Goal: Task Accomplishment & Management: Complete application form

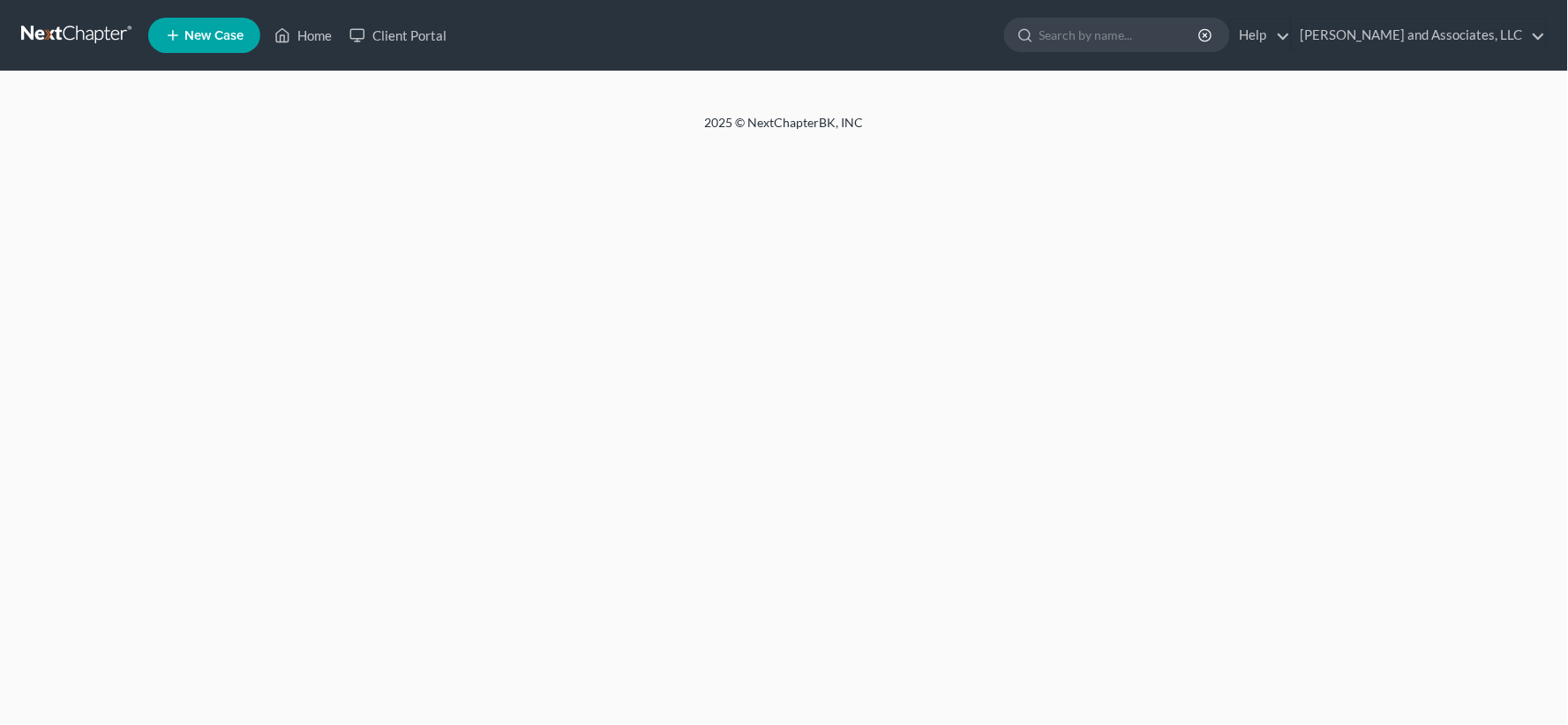
select select "1"
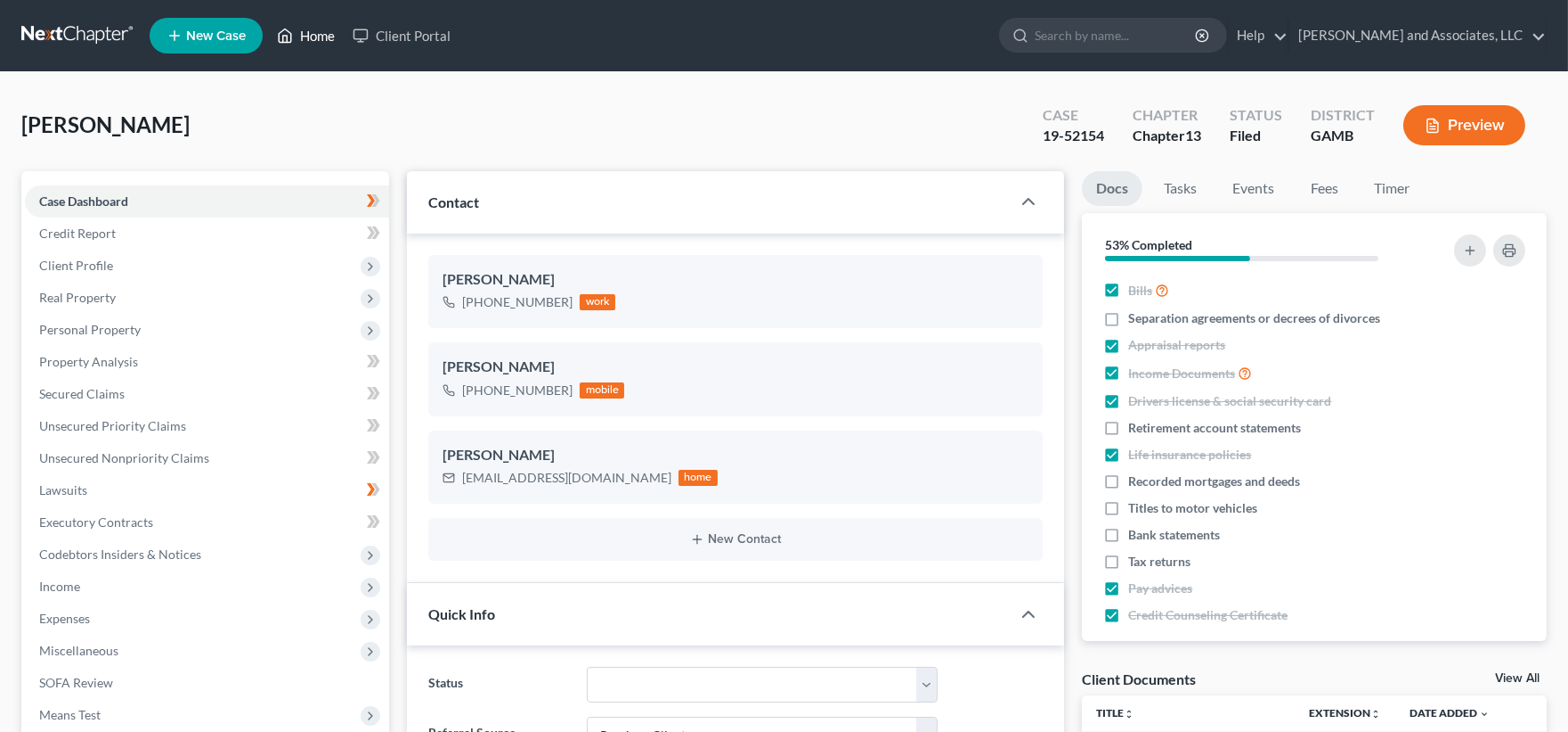
click at [313, 33] on link "Home" at bounding box center [306, 35] width 76 height 32
click at [316, 36] on link "Home" at bounding box center [306, 35] width 76 height 32
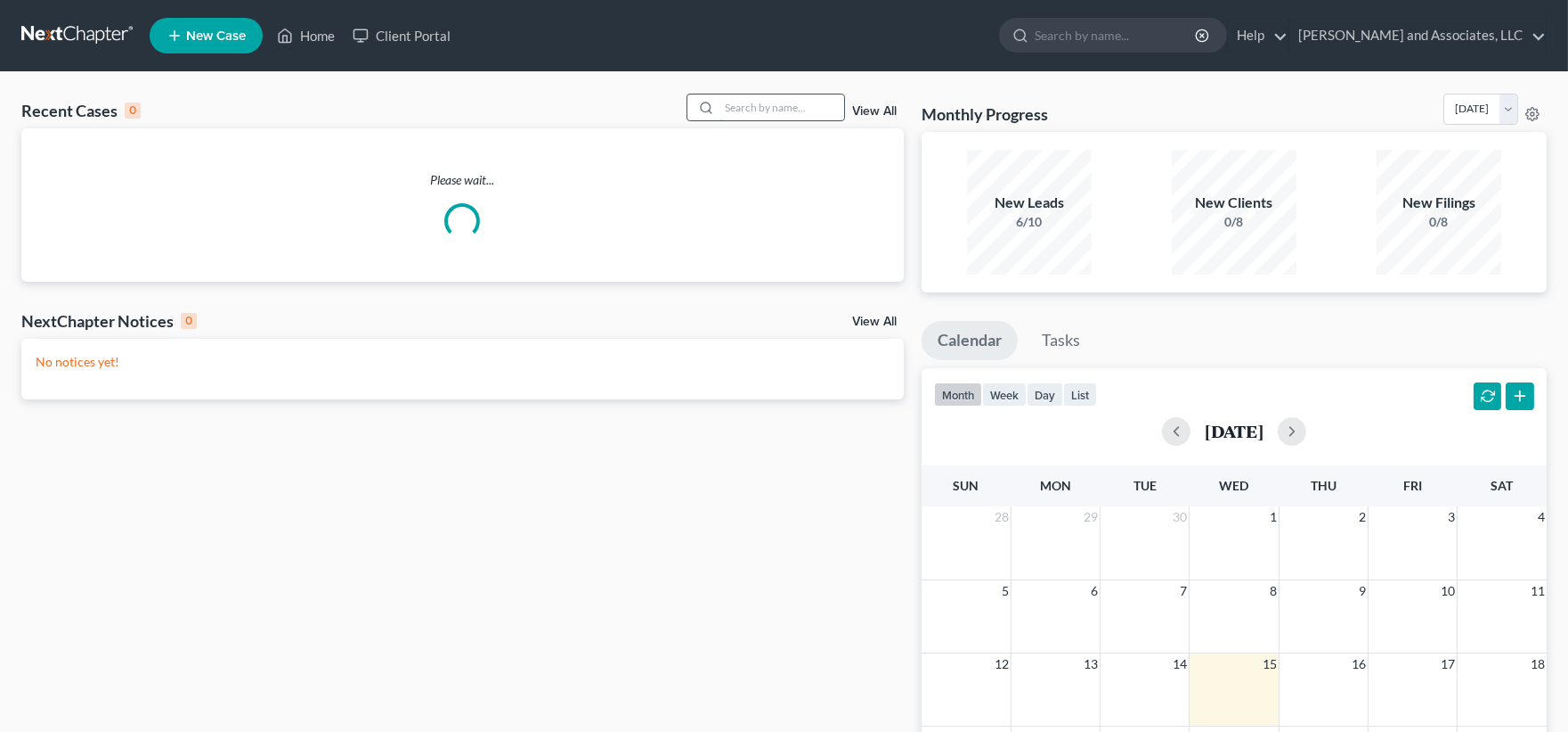
click at [744, 99] on input "search" at bounding box center [783, 107] width 125 height 26
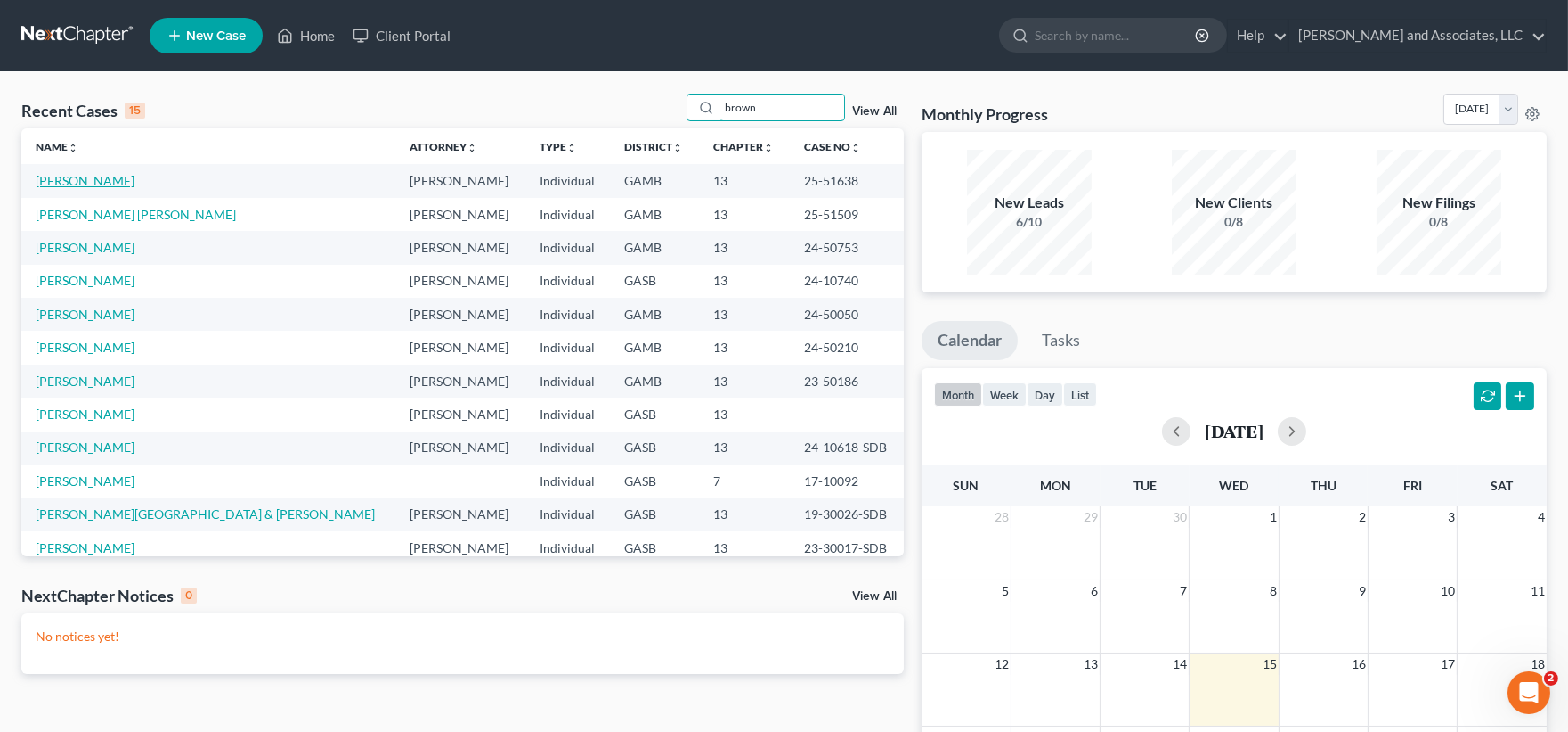
type input "brown"
click at [104, 180] on link "[PERSON_NAME]" at bounding box center [85, 181] width 99 height 15
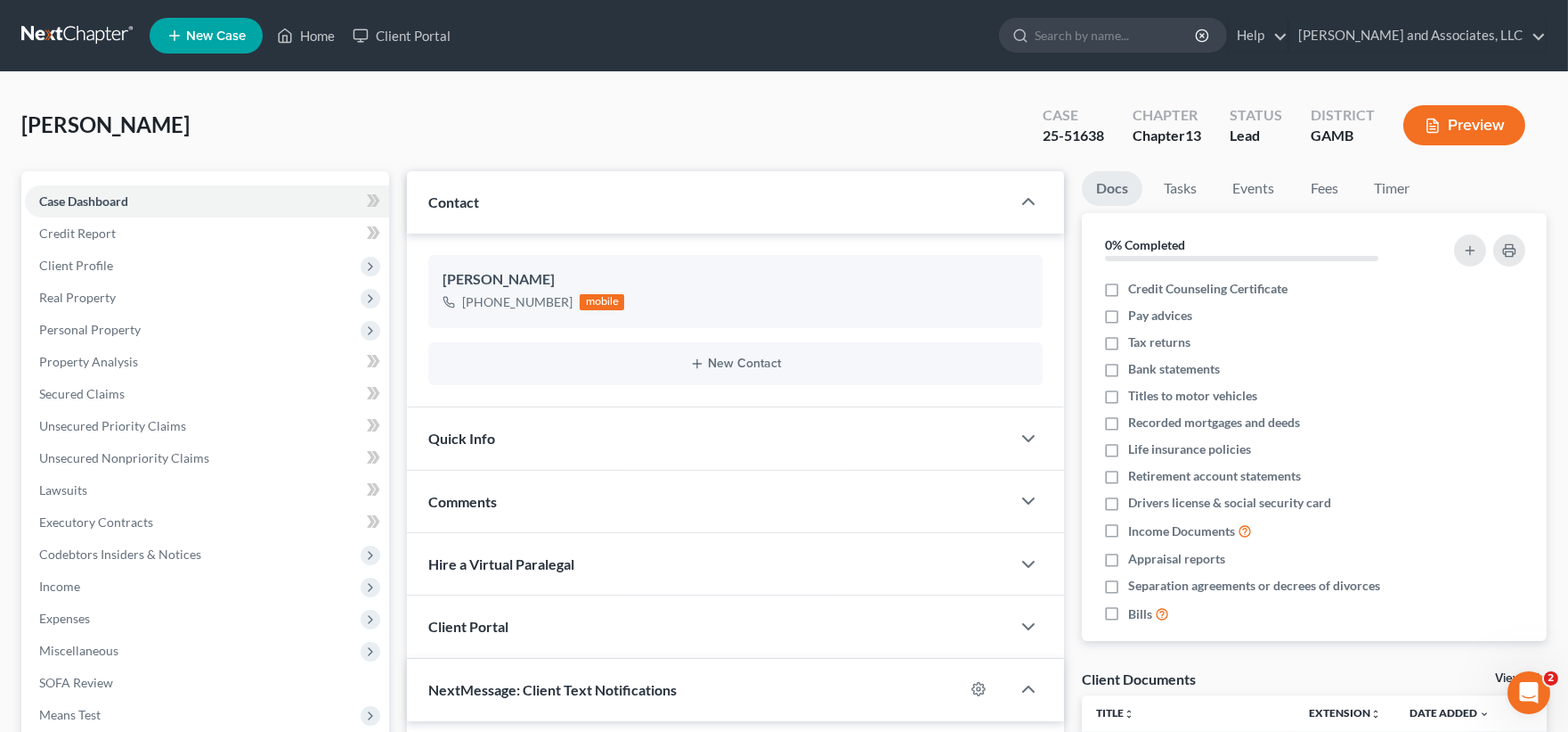
scroll to position [24, 0]
click at [90, 299] on span "Real Property" at bounding box center [78, 297] width 77 height 15
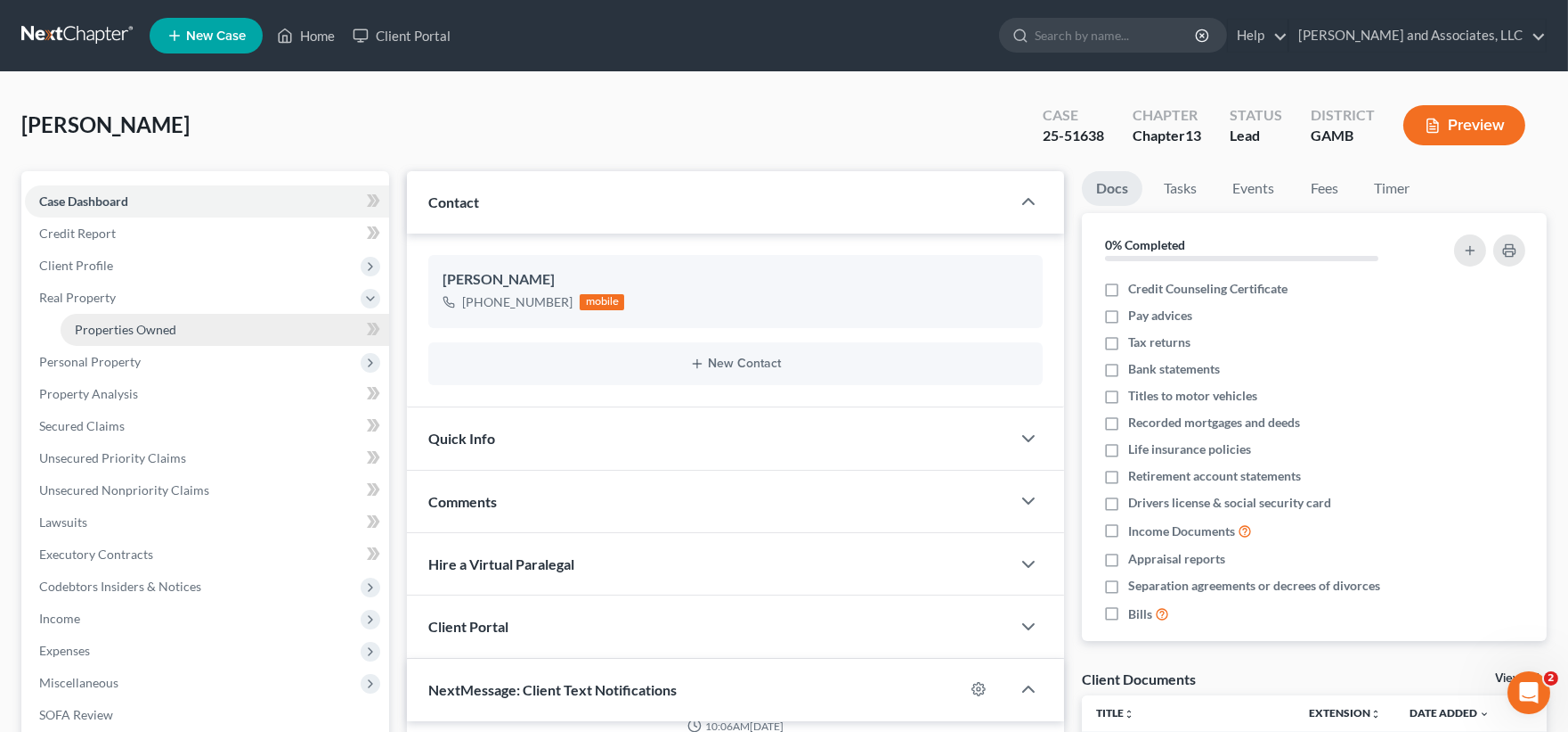
click at [149, 330] on span "Properties Owned" at bounding box center [126, 329] width 102 height 15
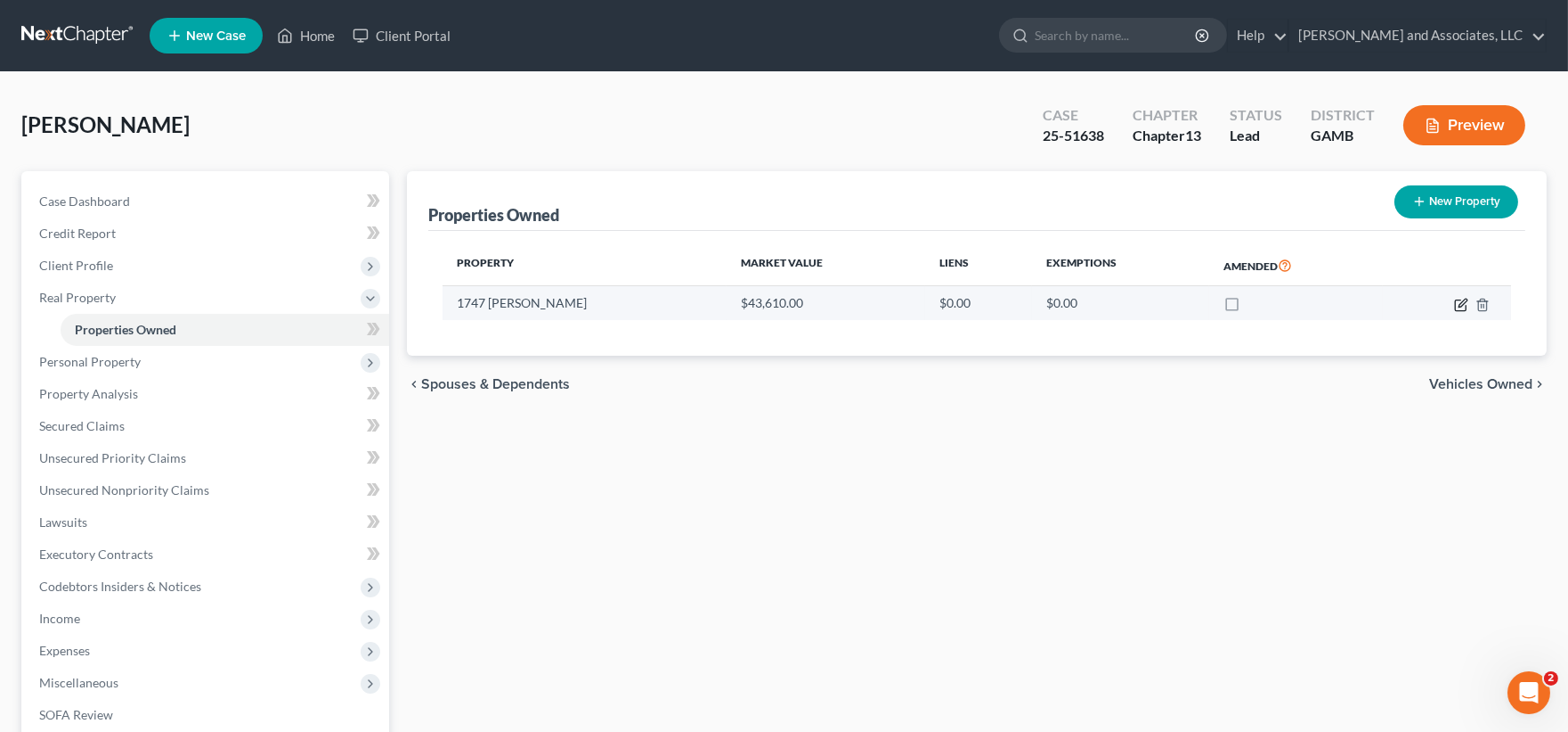
click at [1467, 307] on icon "button" at bounding box center [1461, 304] width 14 height 14
select select "10"
select select "3"
select select "1"
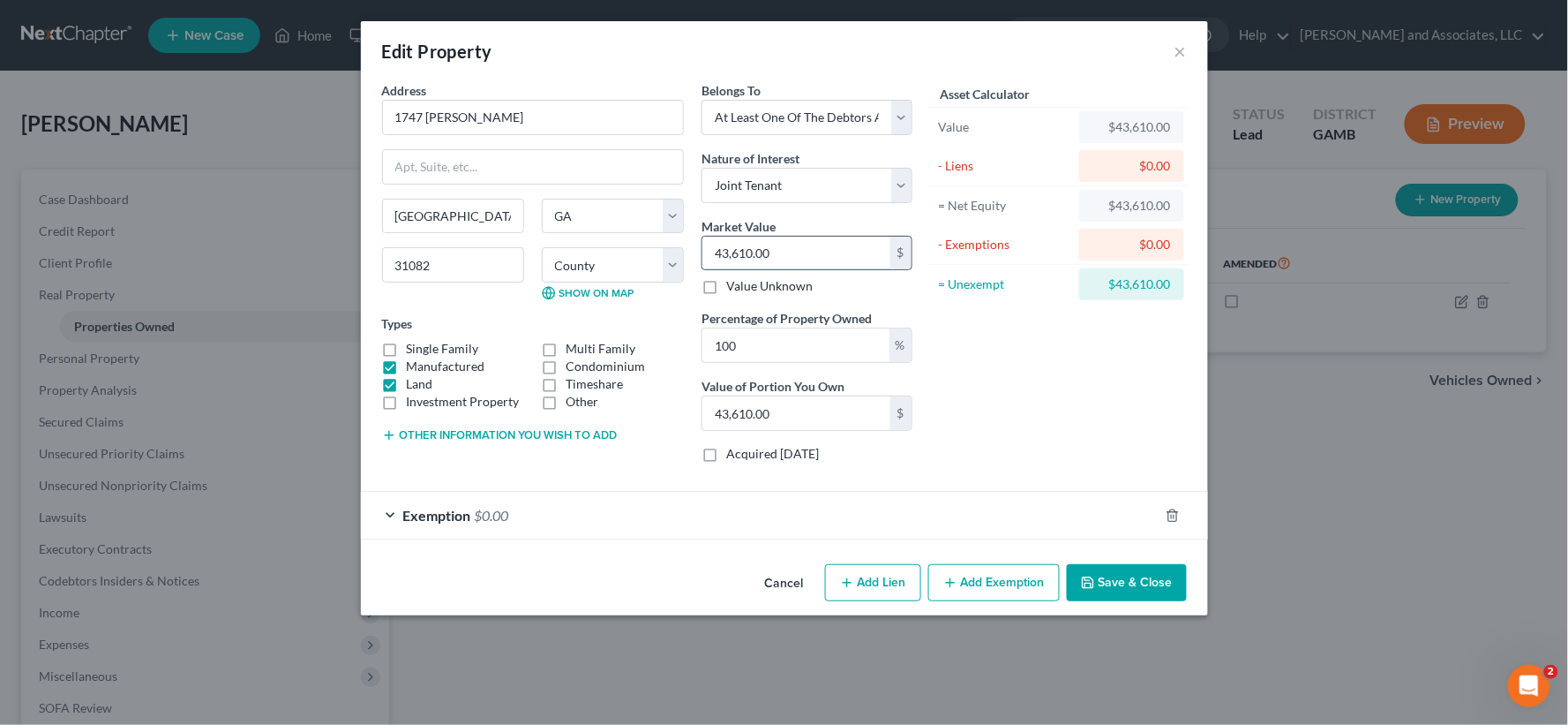
click at [805, 242] on input "43,610.00" at bounding box center [795, 252] width 188 height 33
type input "8"
type input "8.00"
type input "87"
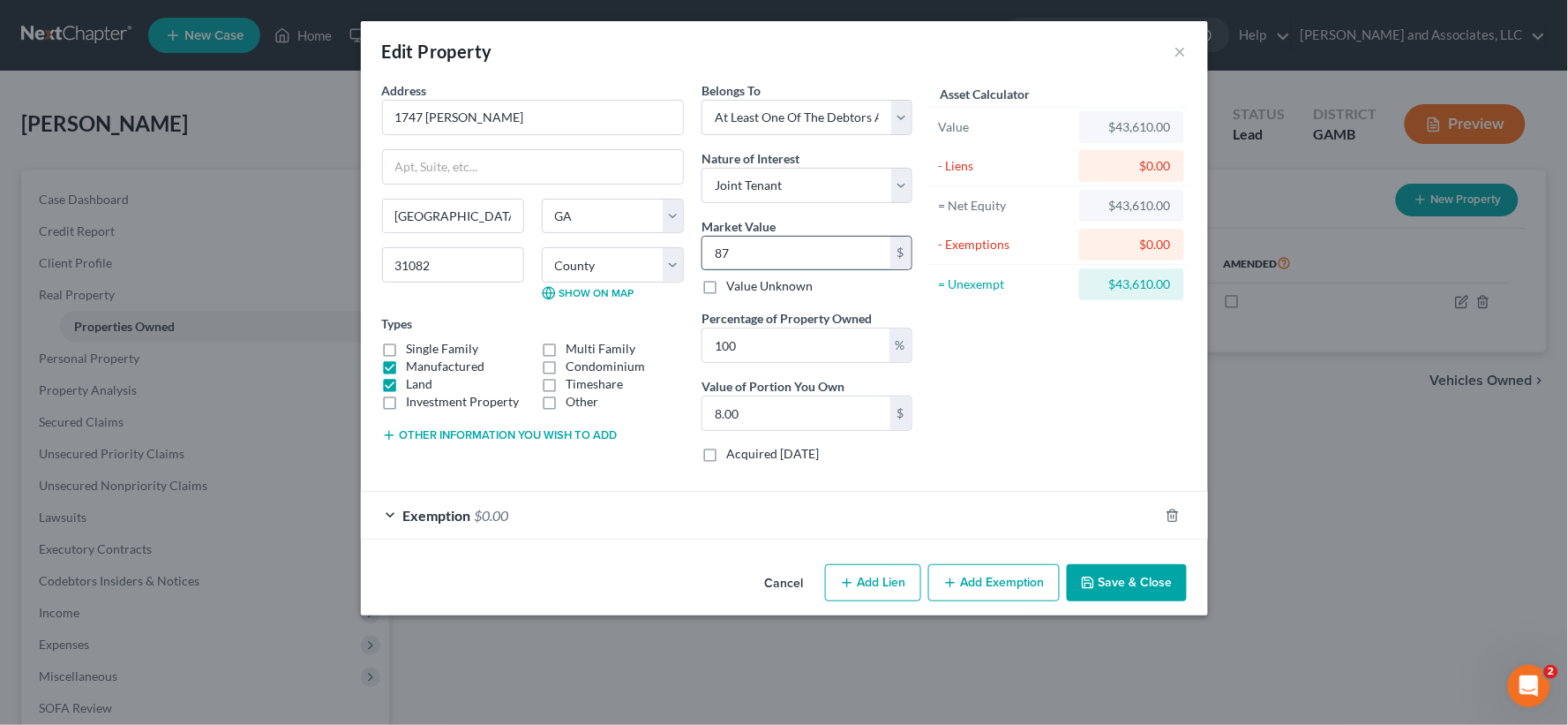
type input "87.00"
type input "872"
type input "872.00"
type input "8722"
type input "8,722.00"
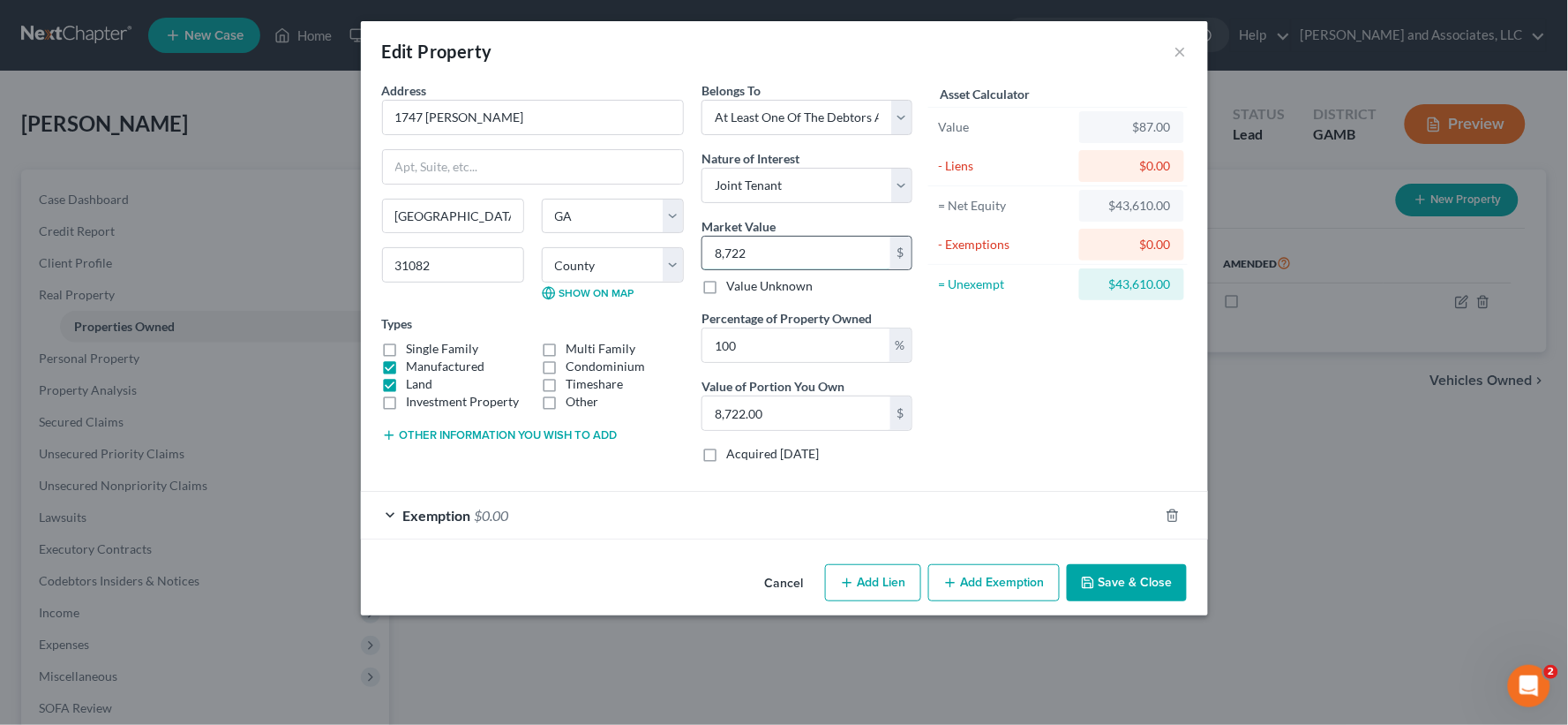
type input "8,7220"
type input "87,220.00"
click at [790, 415] on input "87,220.00" at bounding box center [795, 413] width 188 height 33
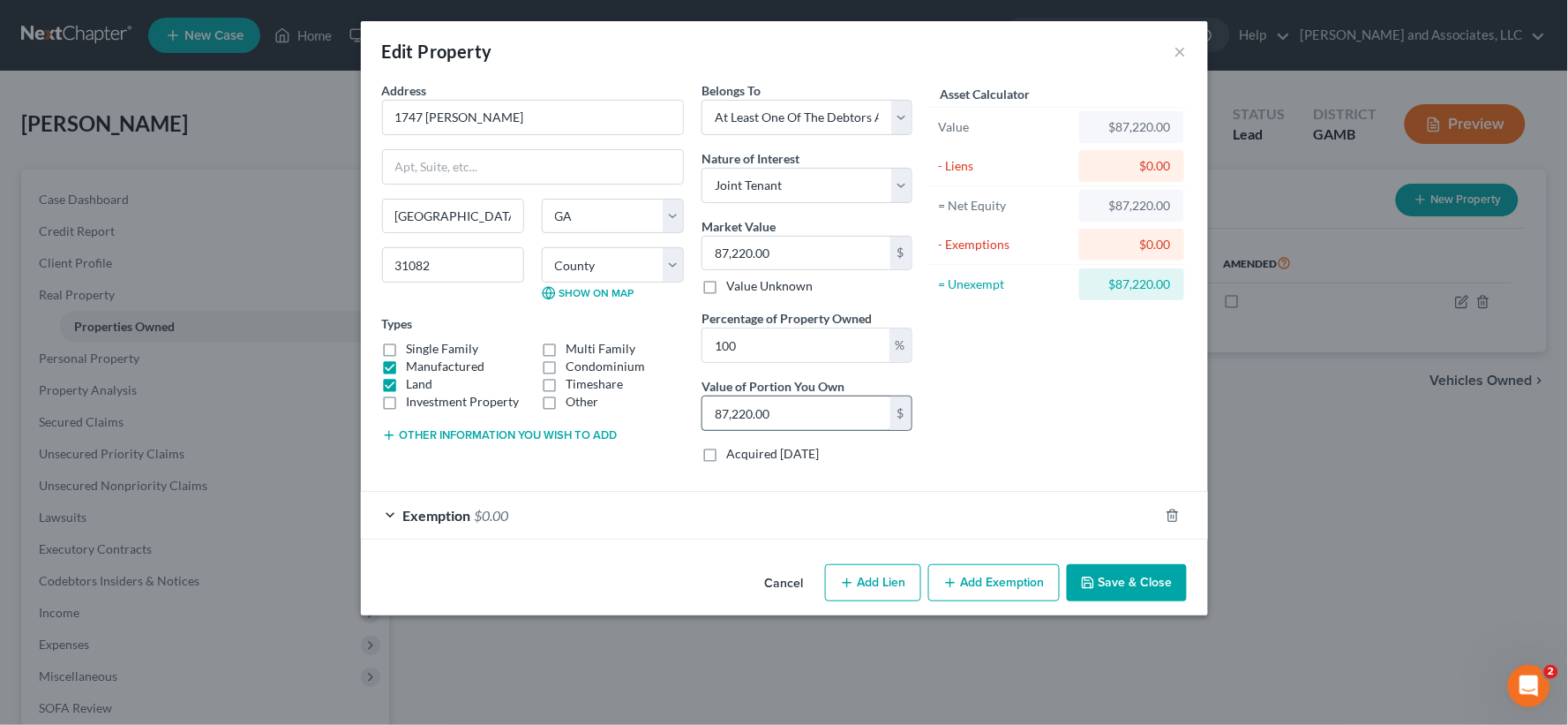
type input "0.00"
type input "4"
type input "0.05"
type input "43"
type input "0.50"
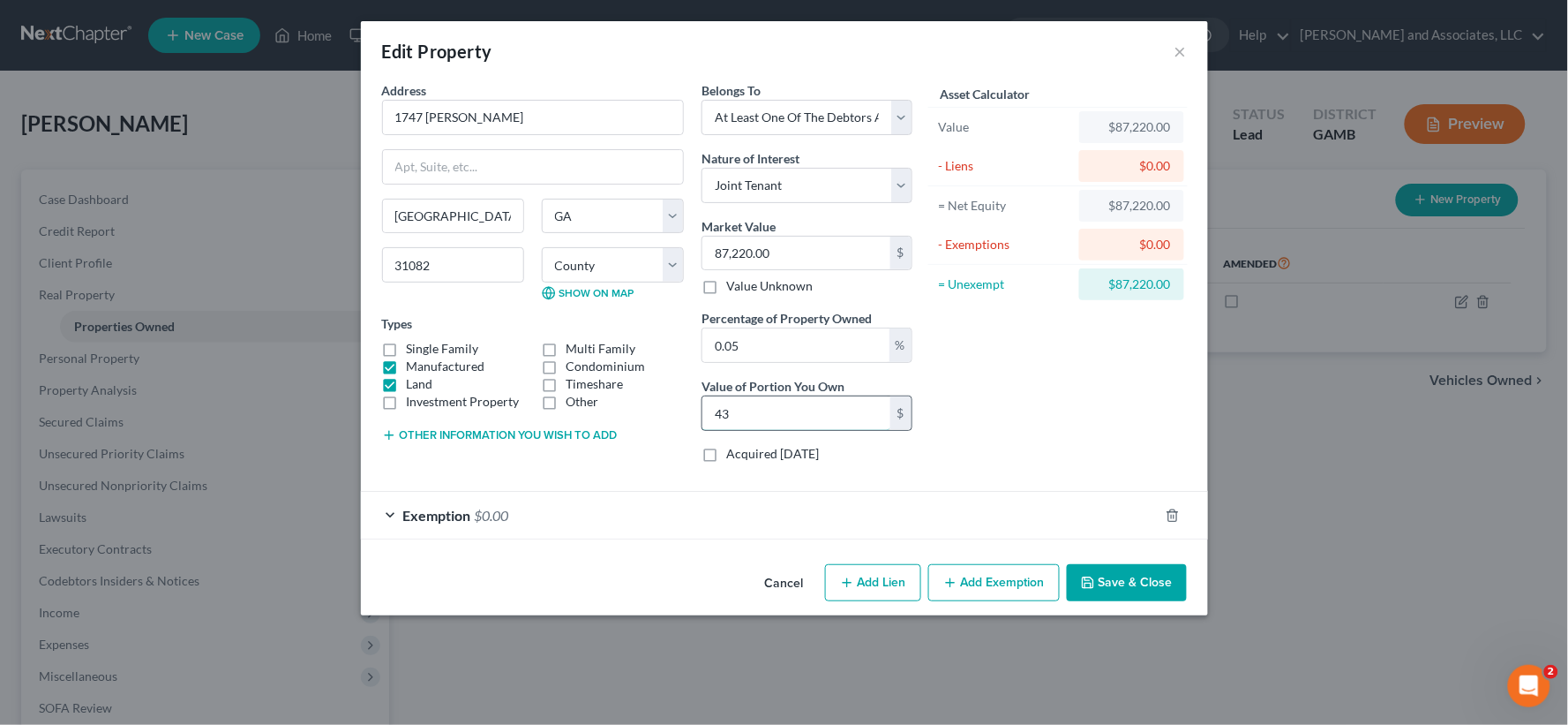
type input "436"
type input "5"
type input "4,361"
type input "50"
type input "43,610.00"
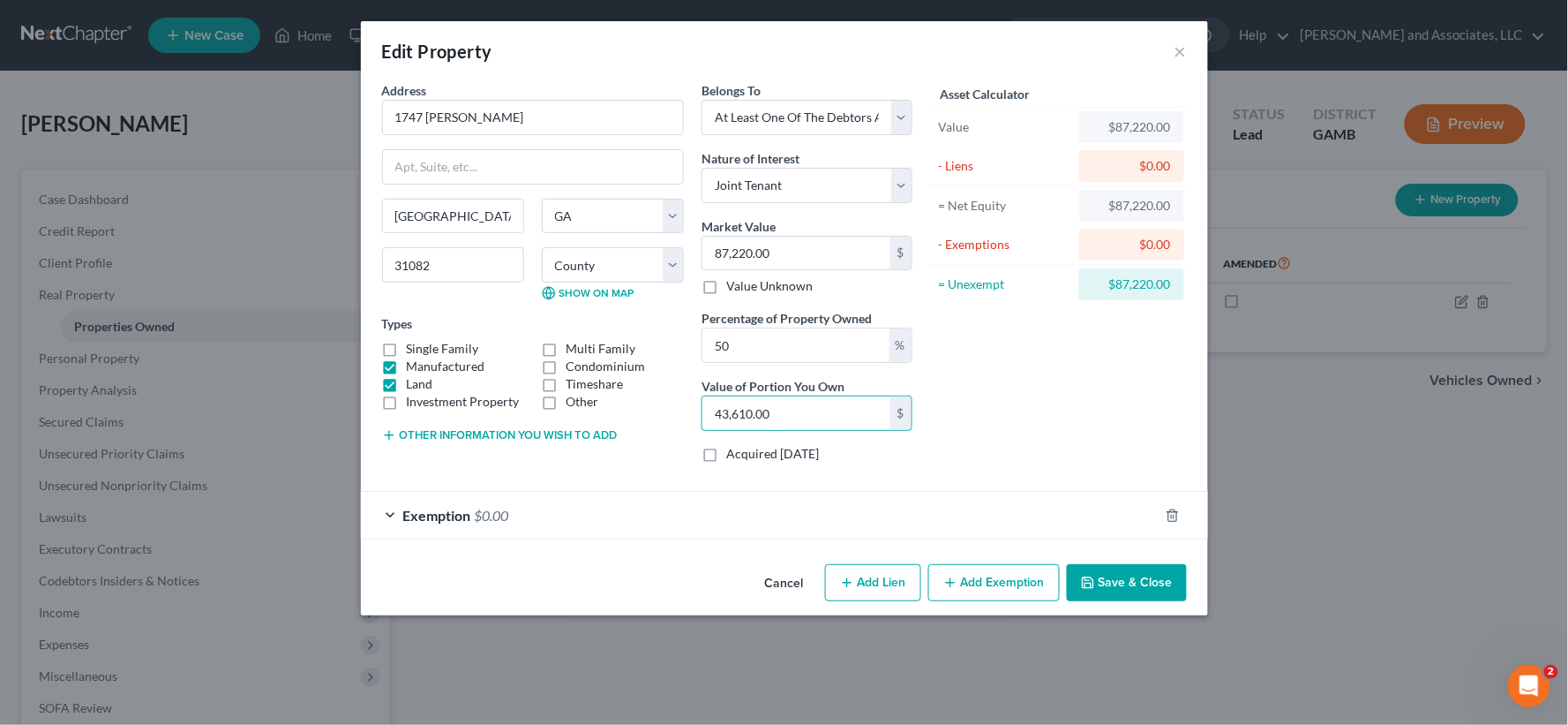
click at [1117, 584] on button "Save & Close" at bounding box center [1127, 582] width 120 height 37
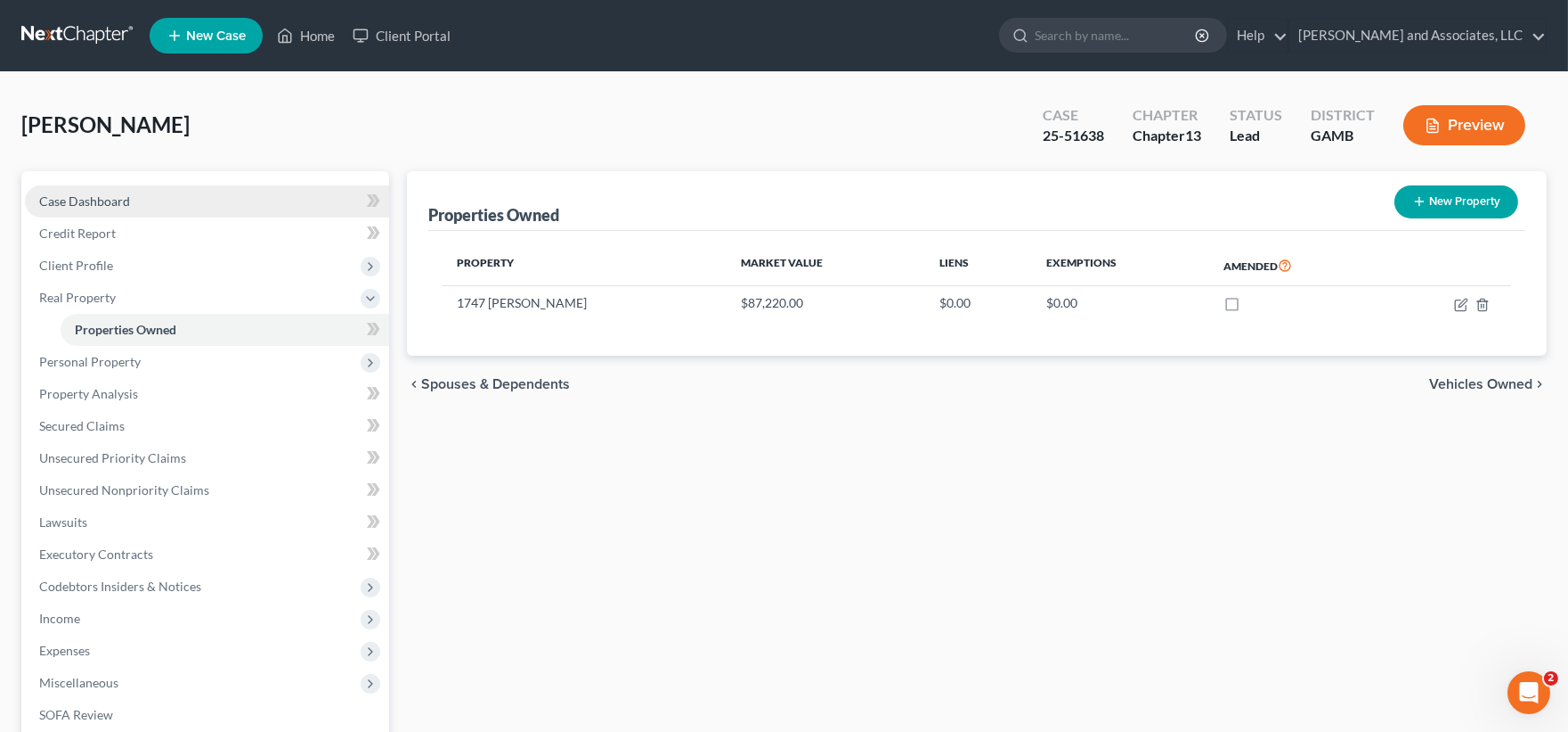
click at [89, 194] on span "Case Dashboard" at bounding box center [85, 201] width 90 height 15
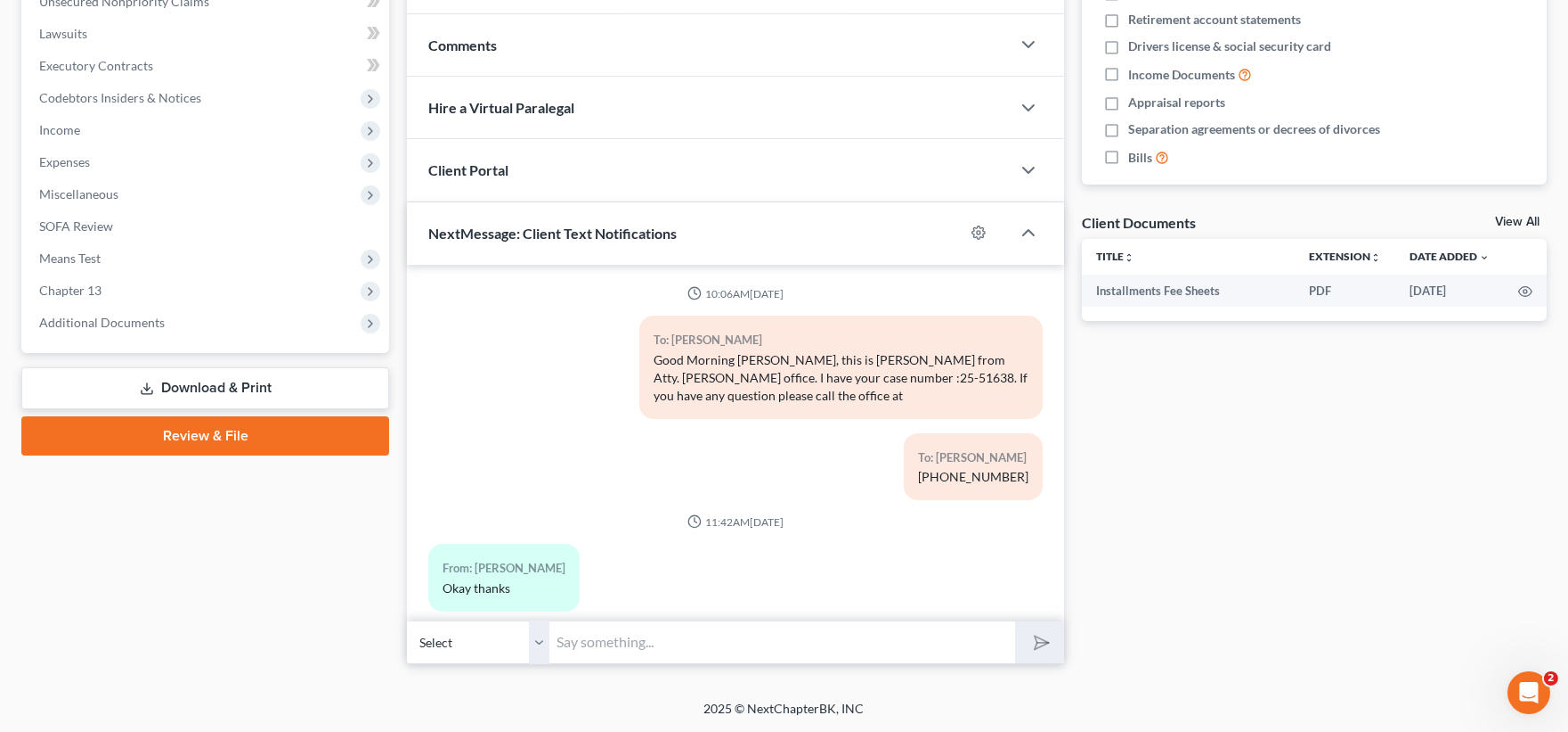
scroll to position [24, 0]
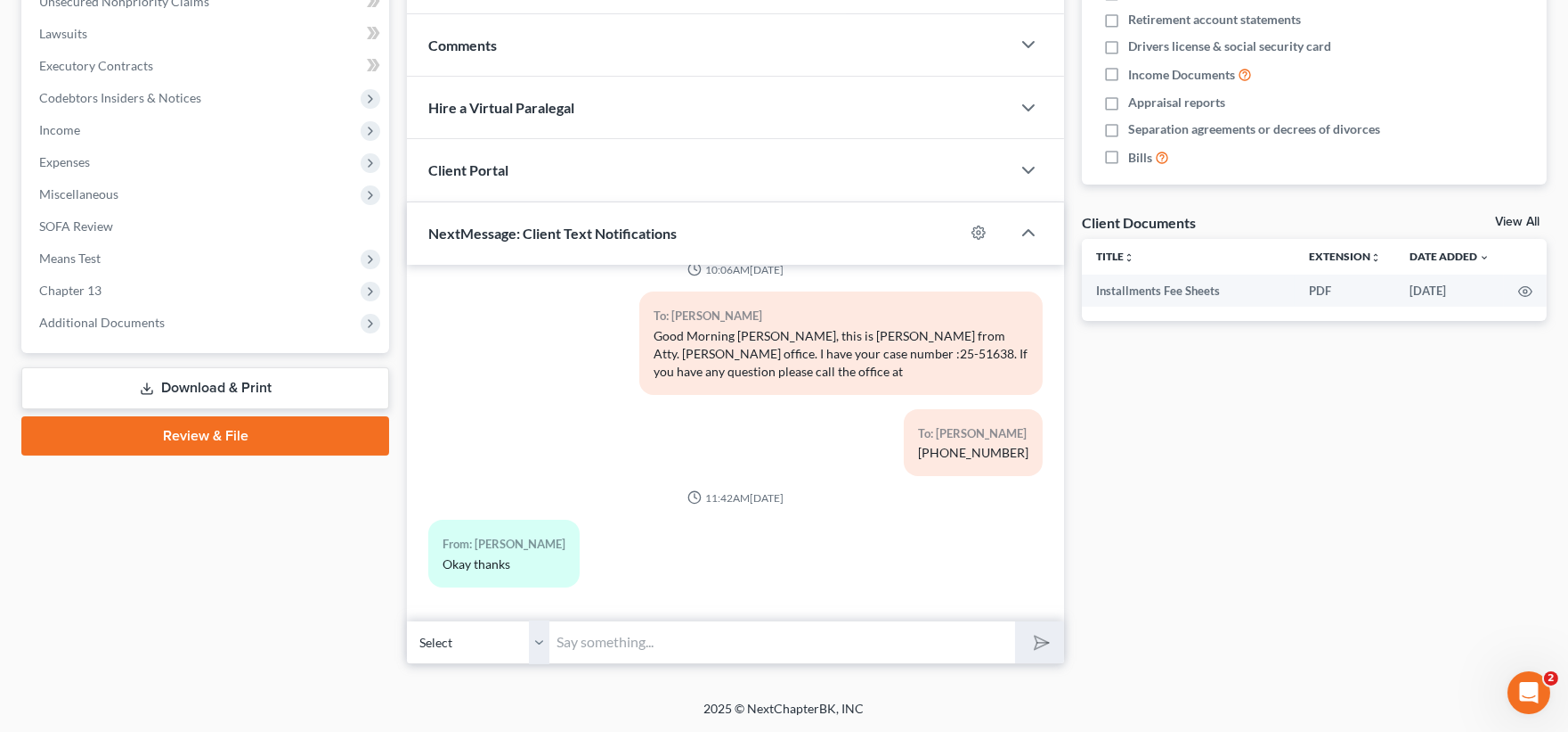
click at [257, 380] on link "Download & Print" at bounding box center [205, 389] width 368 height 42
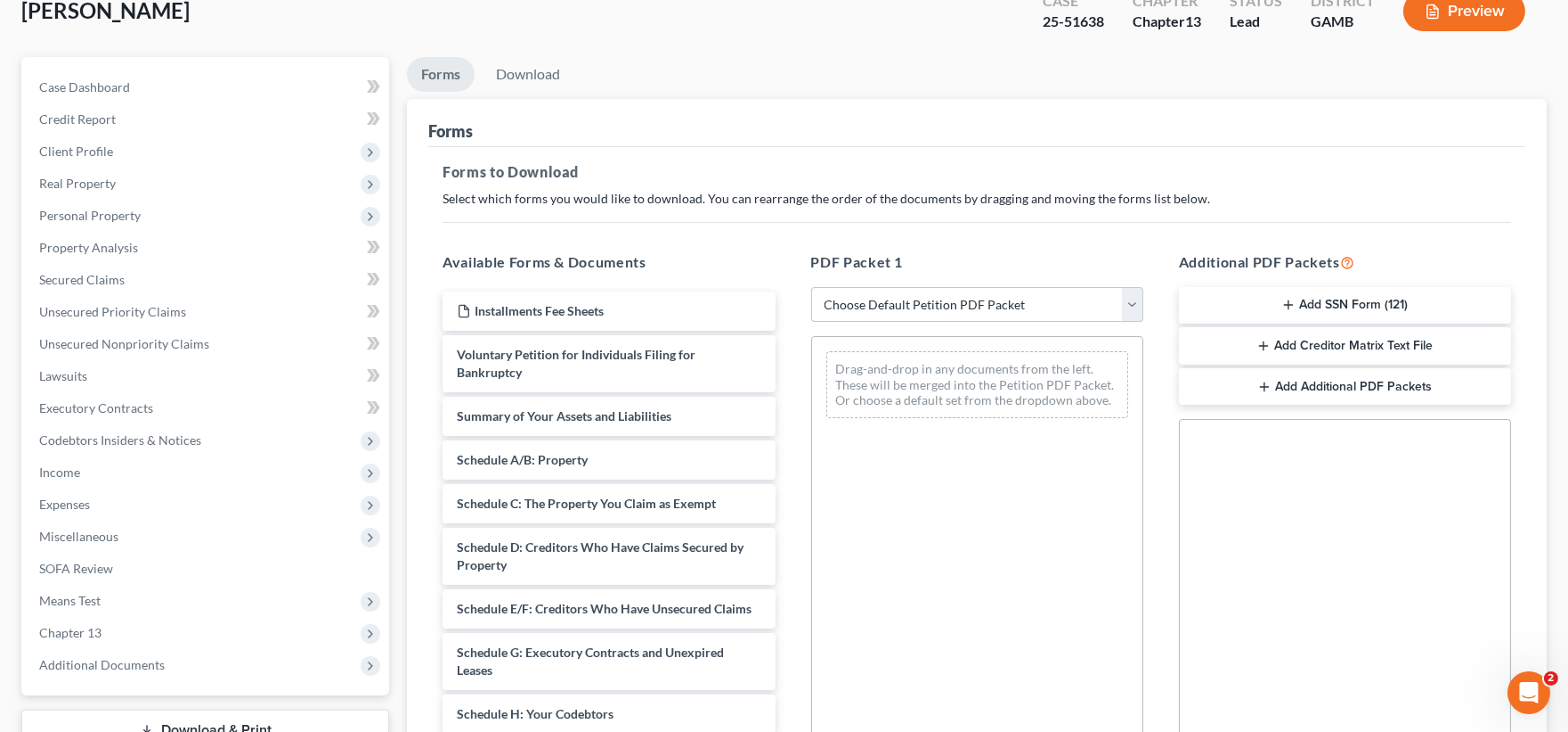
scroll to position [296, 0]
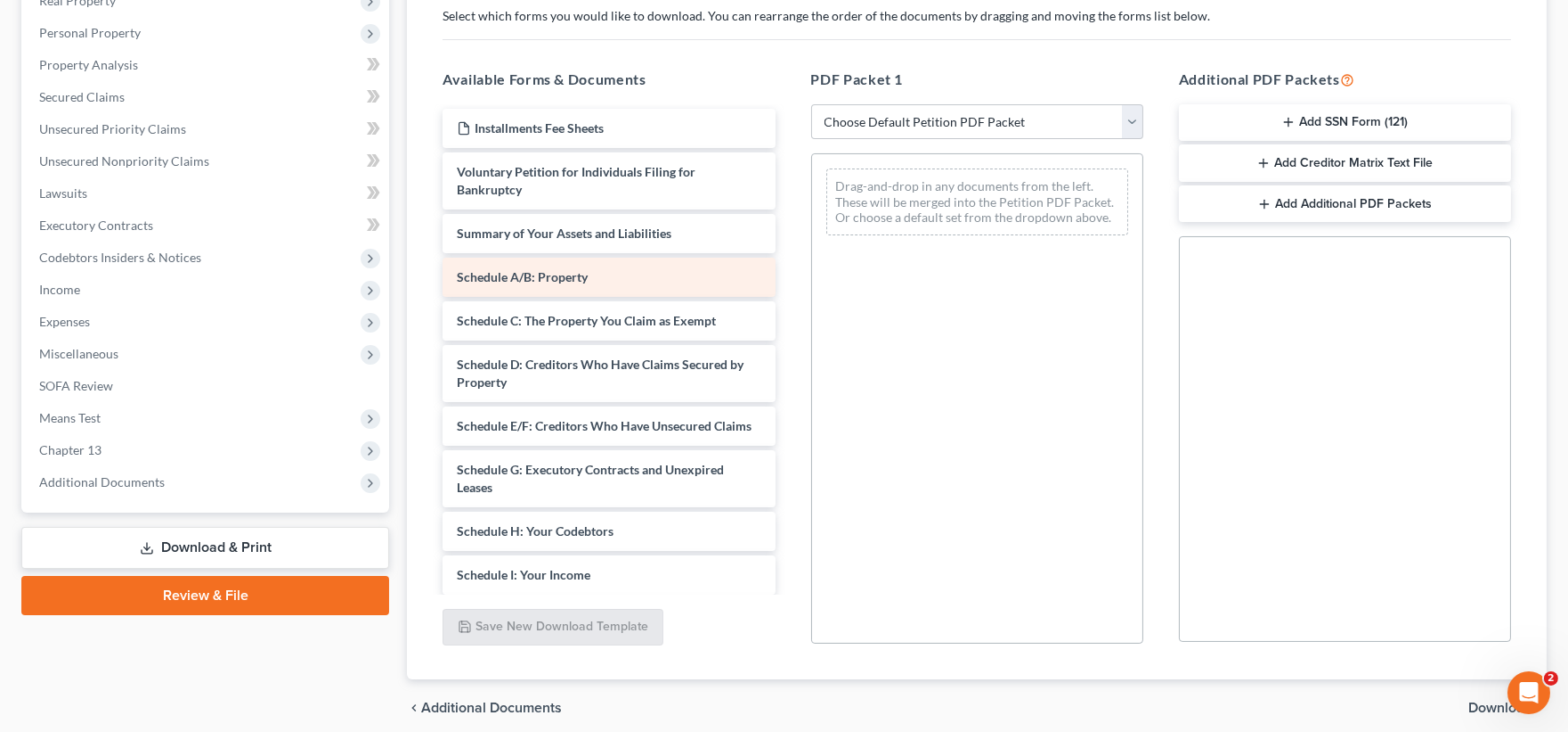
click at [550, 287] on div "Schedule A/B: Property" at bounding box center [609, 277] width 333 height 39
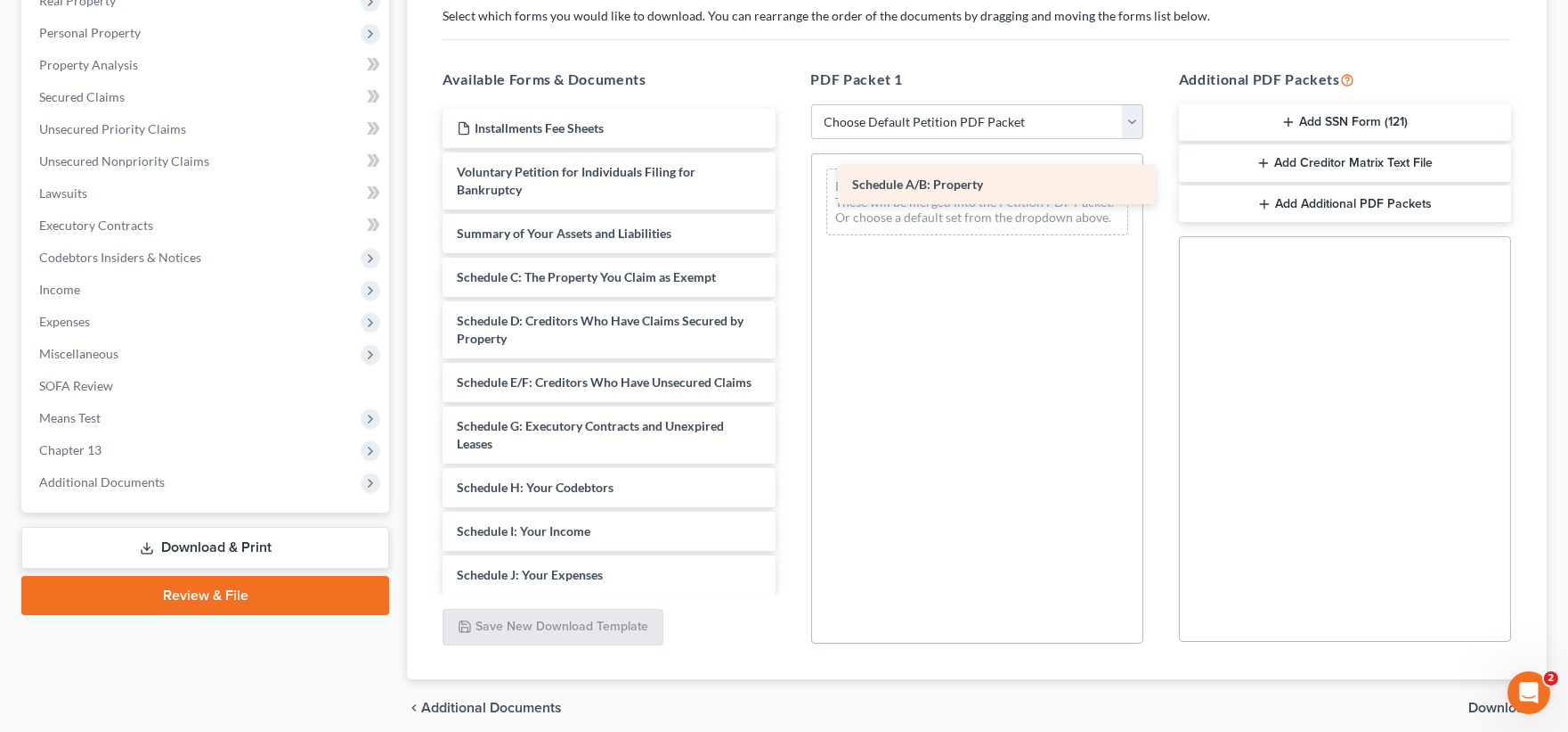
drag, startPoint x: 550, startPoint y: 284, endPoint x: 945, endPoint y: 191, distance: 405.8
click at [789, 191] on div "Schedule A/B: Property Installments Fee Sheets Voluntary Petition for Individua…" at bounding box center [609, 531] width 361 height 845
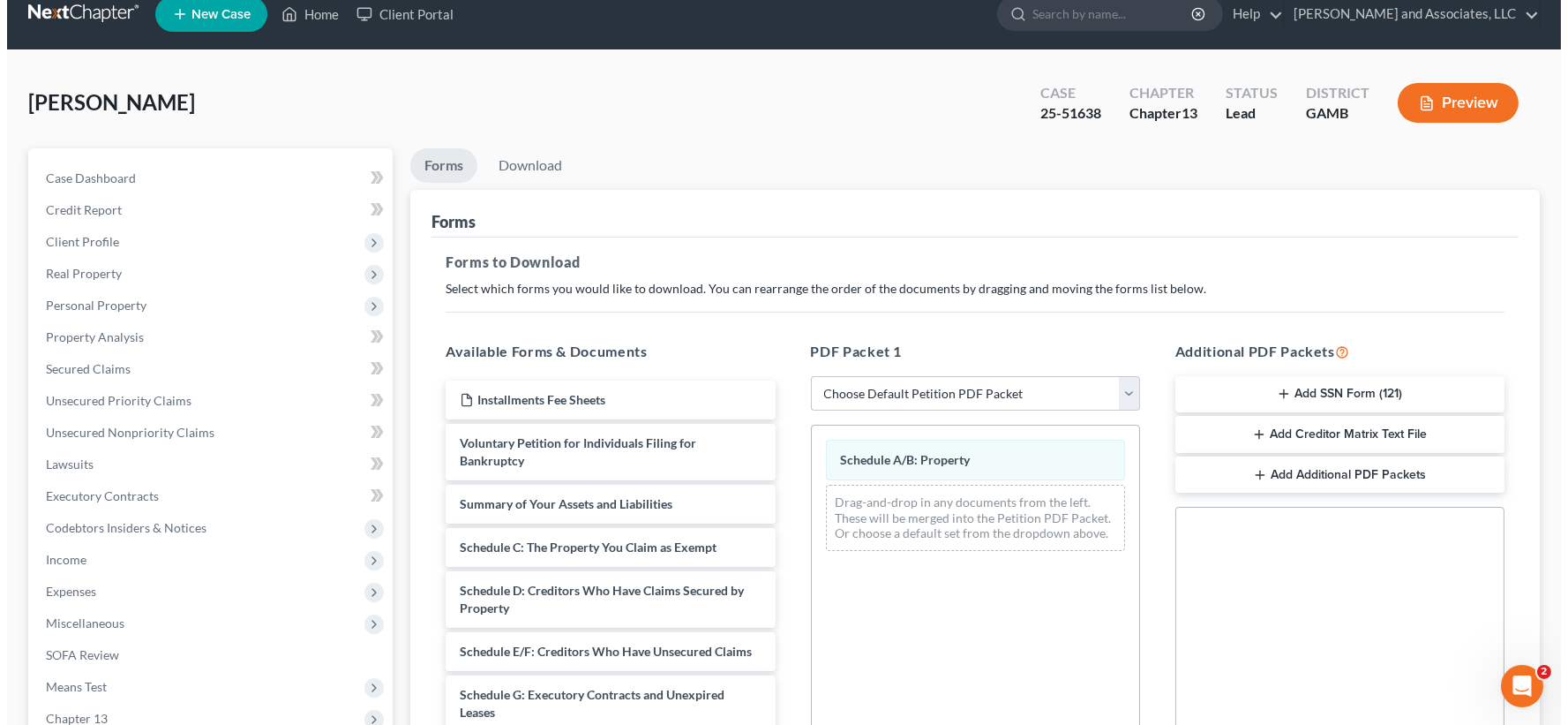
scroll to position [0, 0]
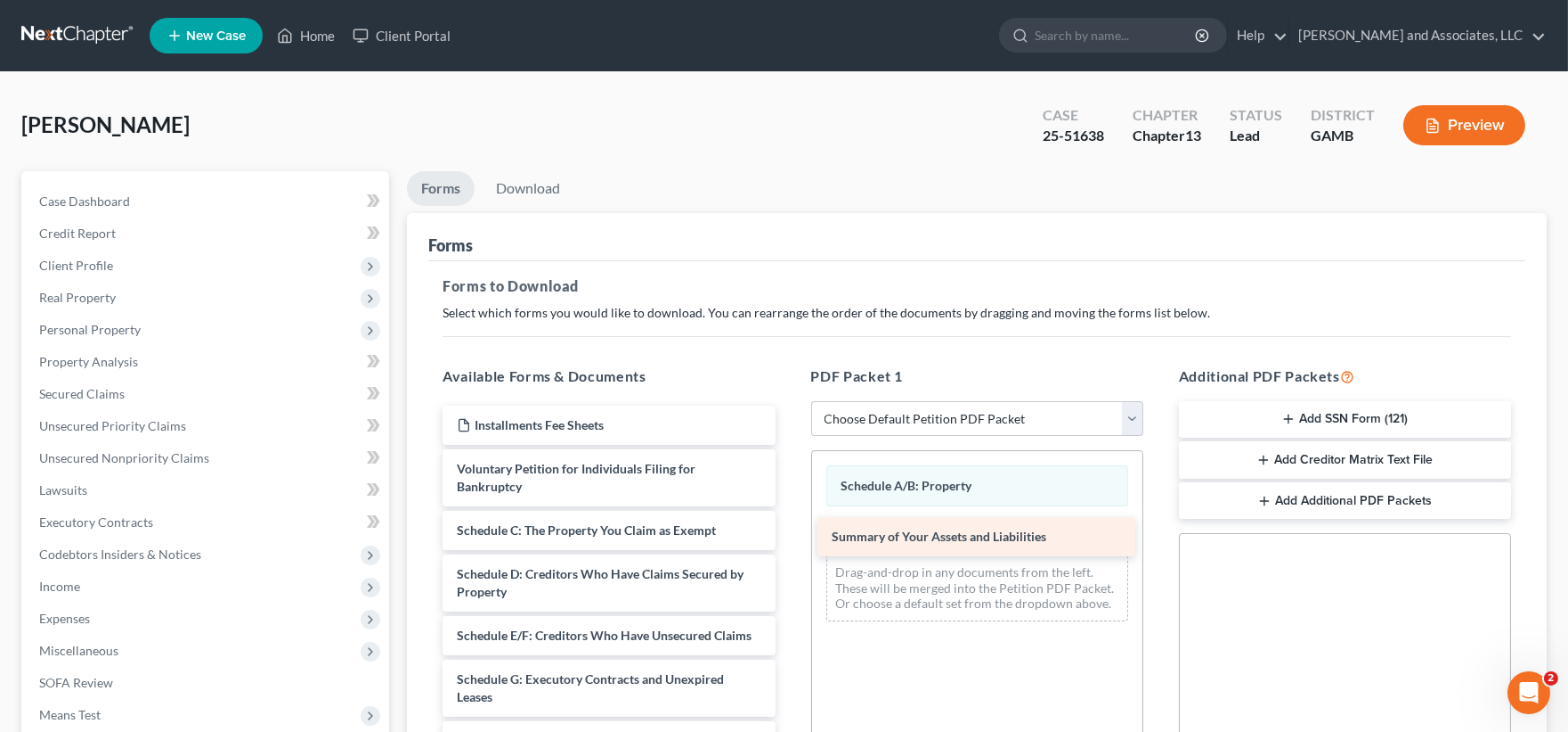
drag, startPoint x: 600, startPoint y: 533, endPoint x: 975, endPoint y: 540, distance: 375.1
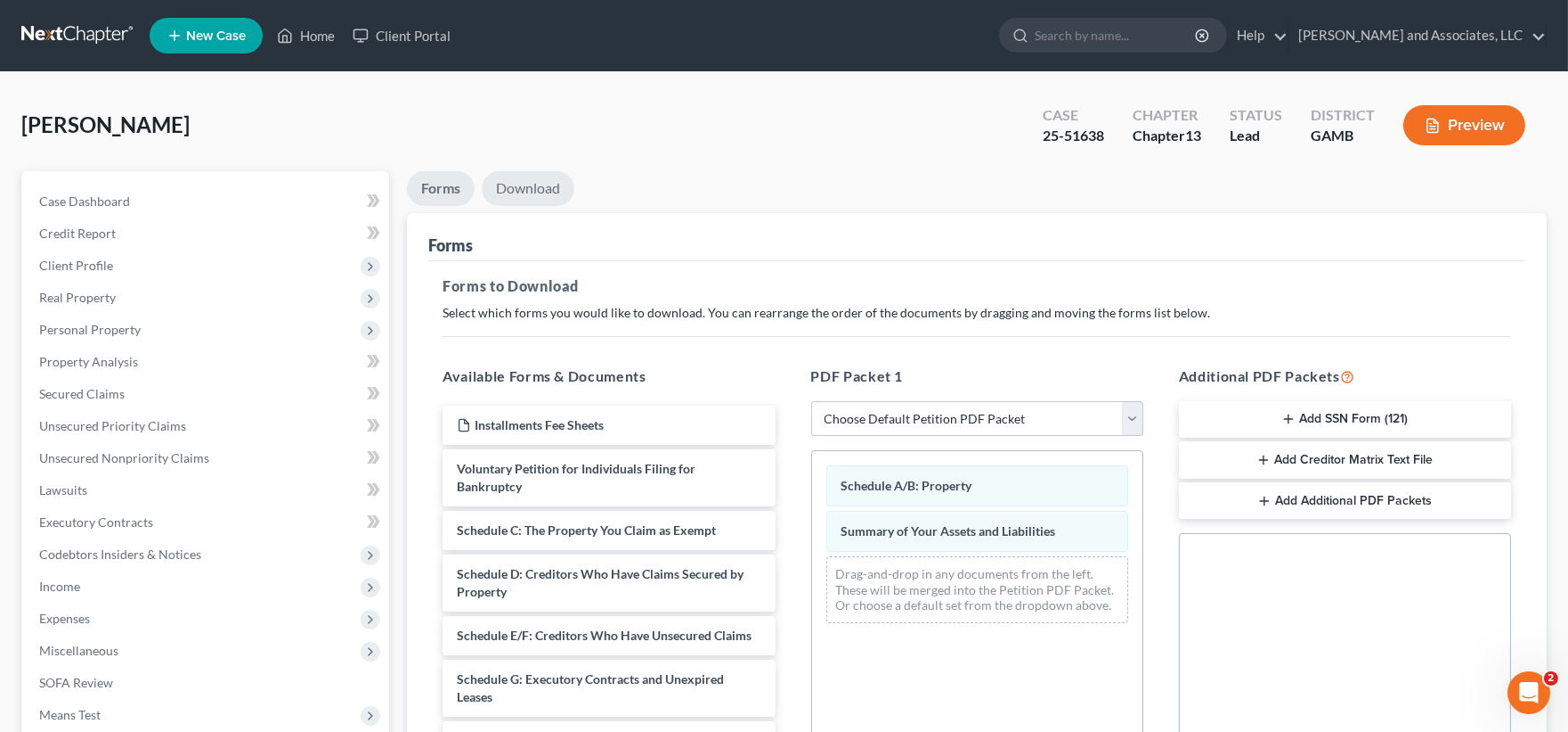
click at [555, 190] on link "Download" at bounding box center [528, 189] width 92 height 35
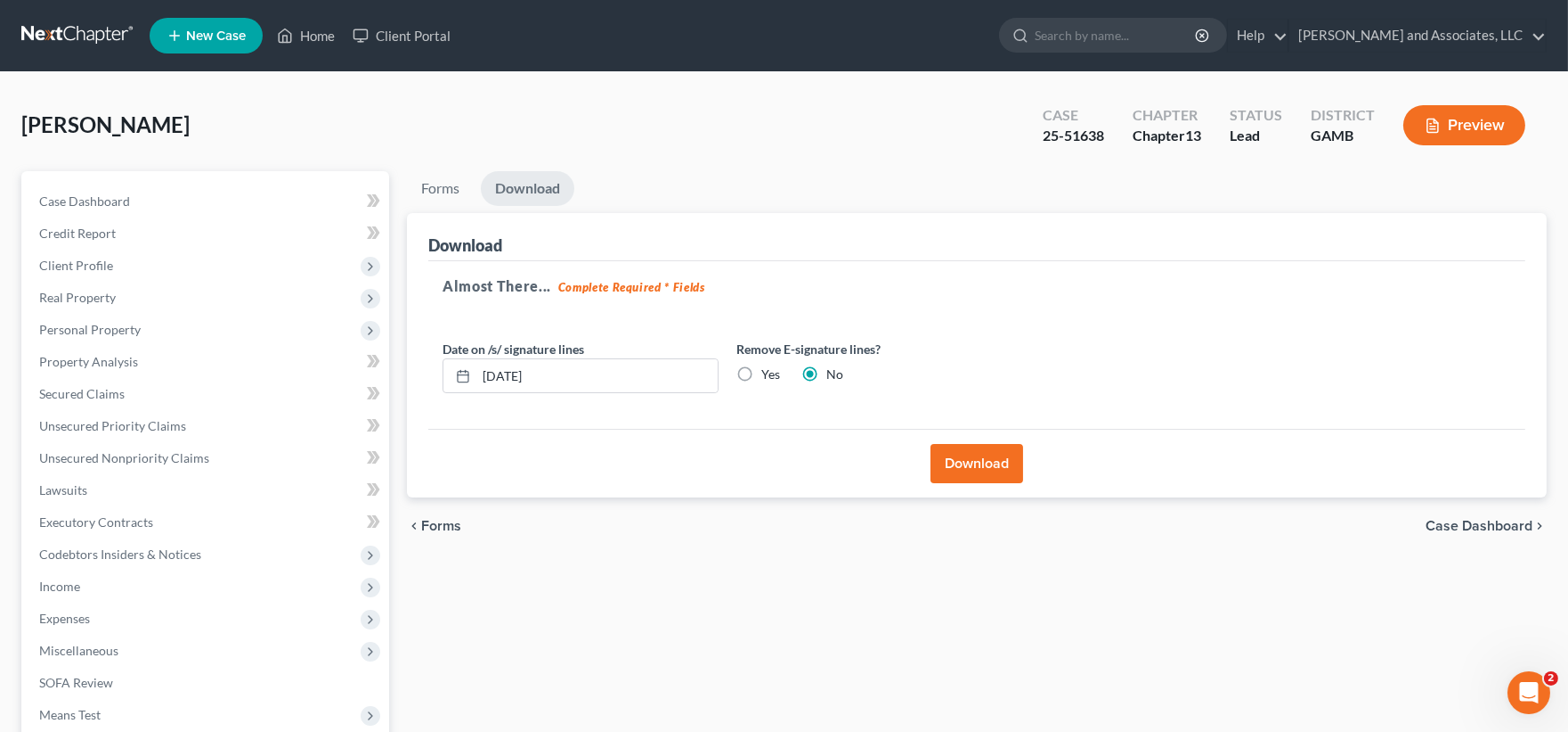
click at [999, 460] on button "Download" at bounding box center [977, 463] width 92 height 39
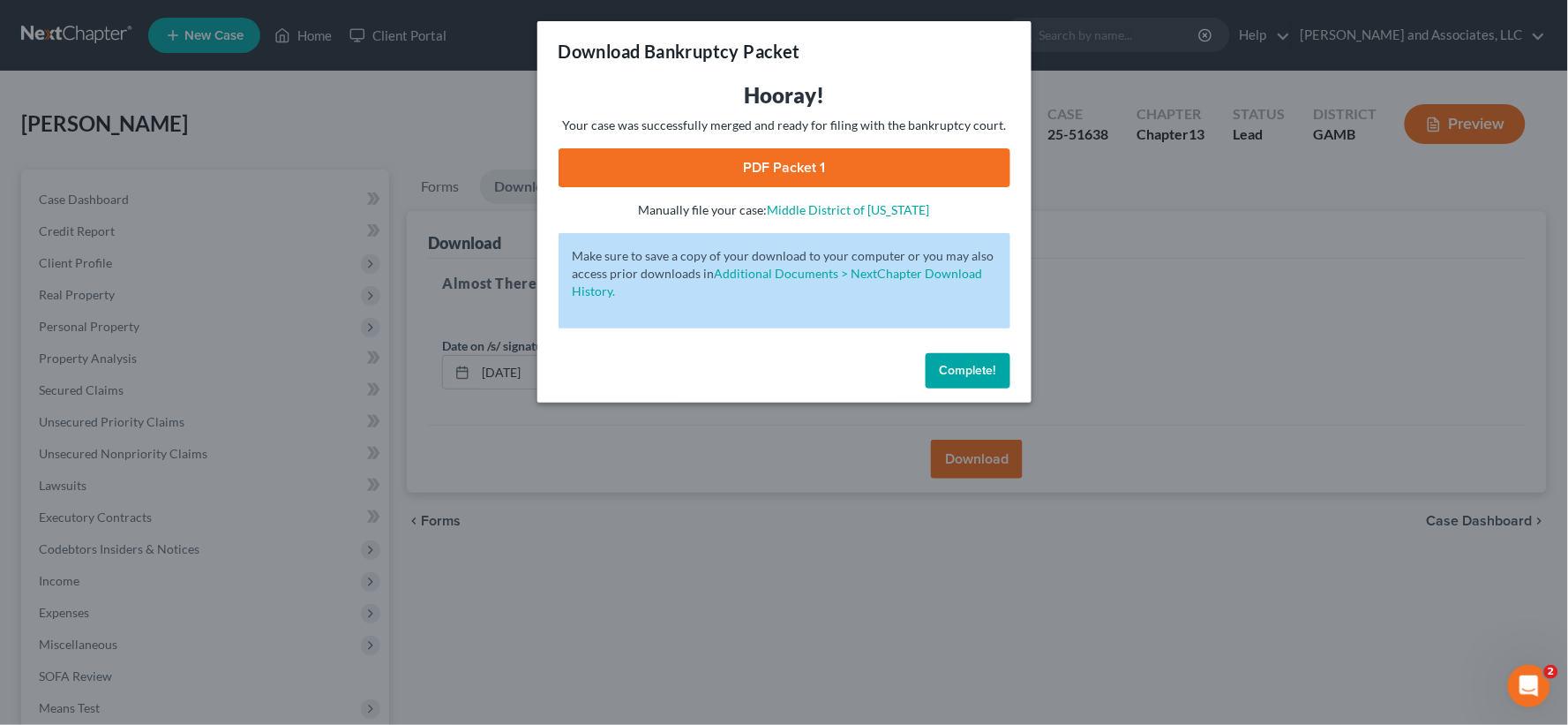
click at [807, 168] on link "PDF Packet 1" at bounding box center [784, 168] width 452 height 39
click at [986, 372] on span "Complete!" at bounding box center [968, 371] width 56 height 15
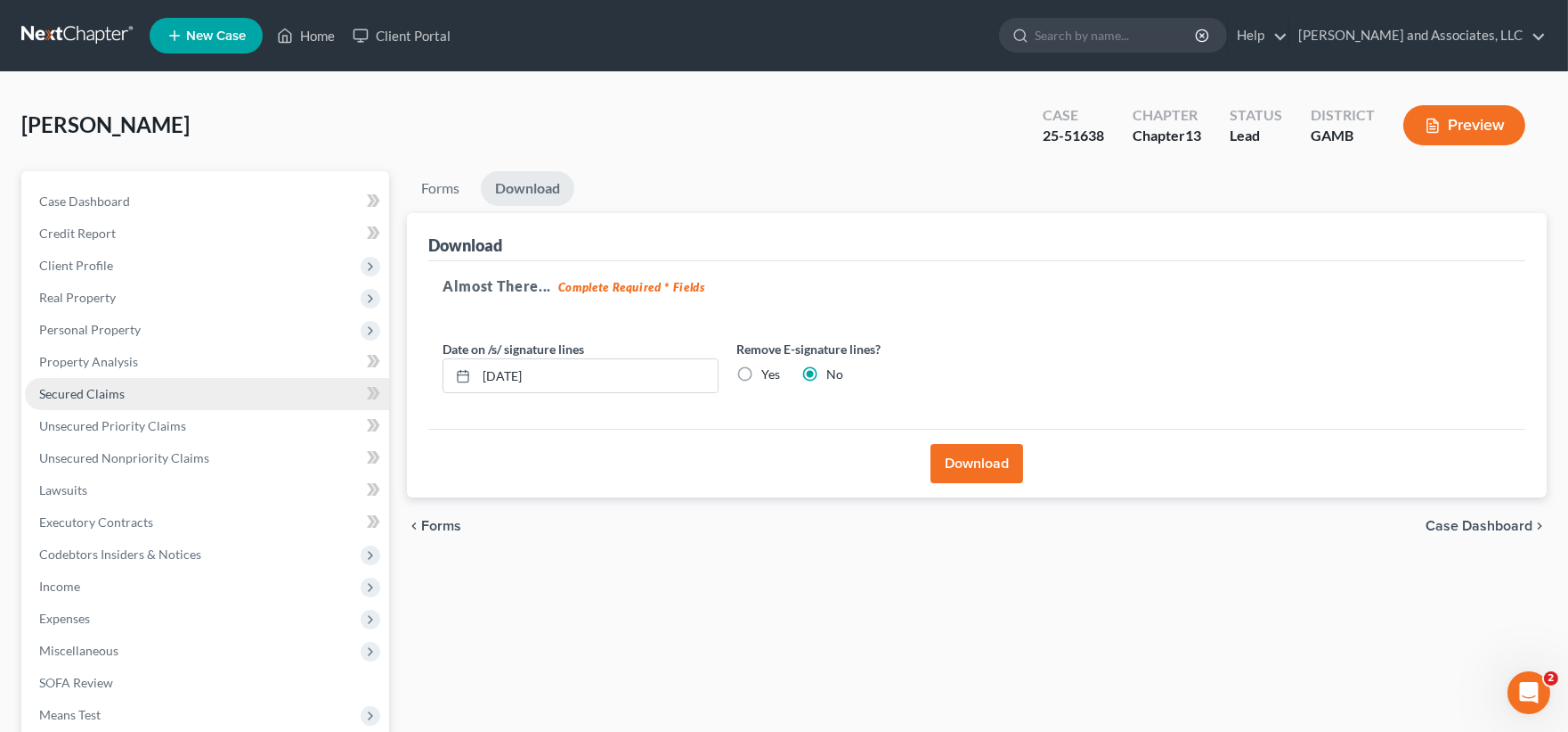
click at [99, 393] on span "Secured Claims" at bounding box center [82, 393] width 86 height 15
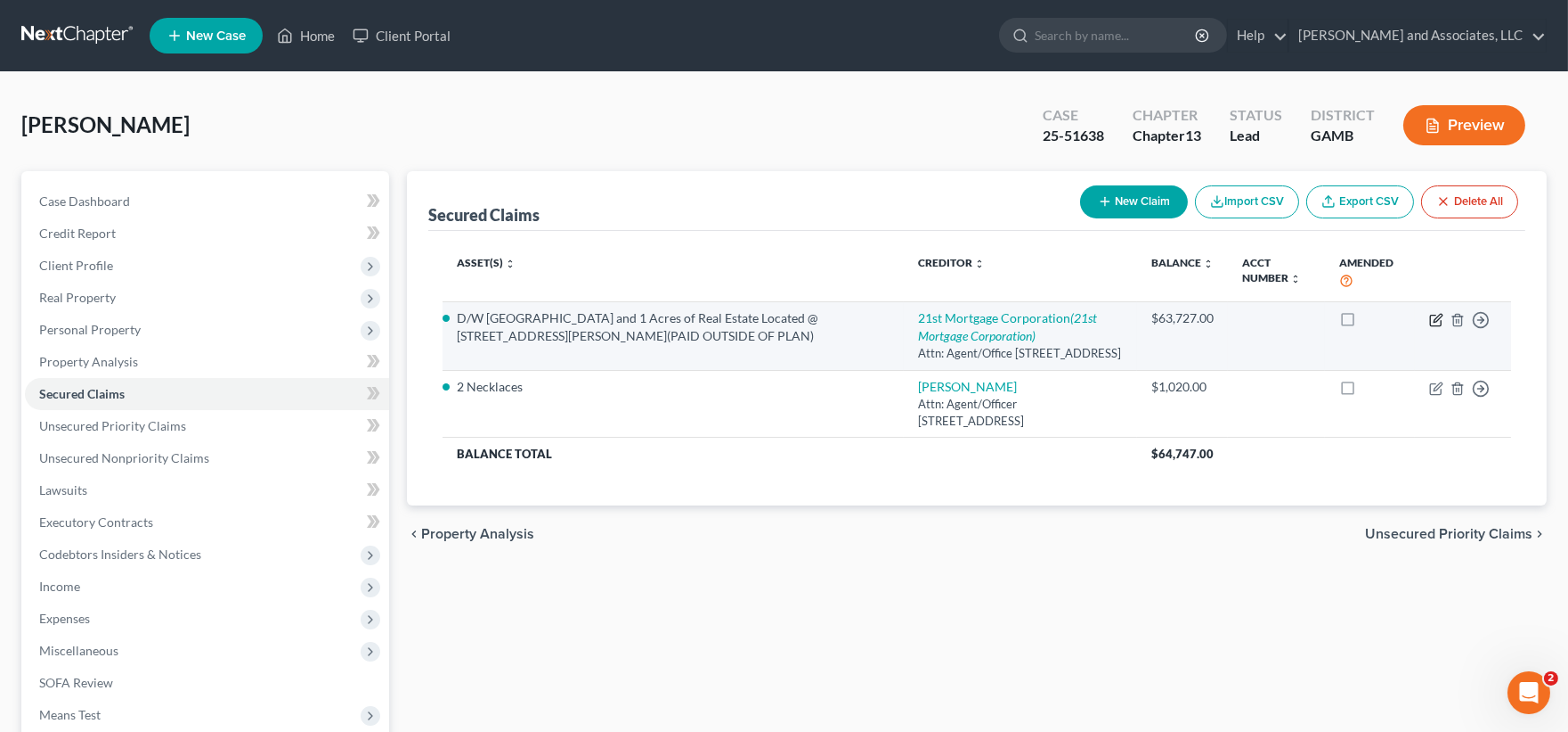
click at [1437, 316] on icon "button" at bounding box center [1437, 317] width 8 height 8
select select "44"
select select "1"
select select "0"
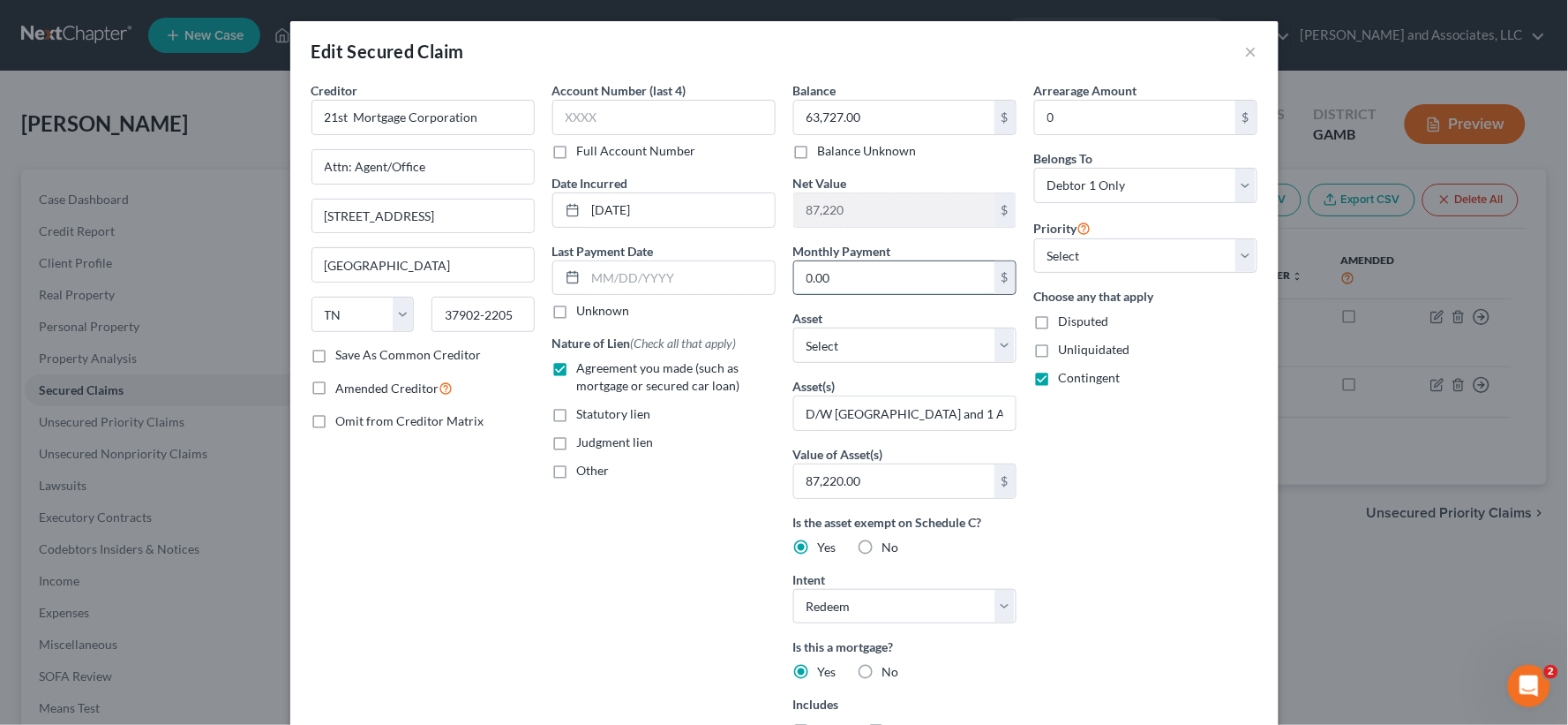
click at [874, 270] on input "0.00" at bounding box center [895, 277] width 200 height 33
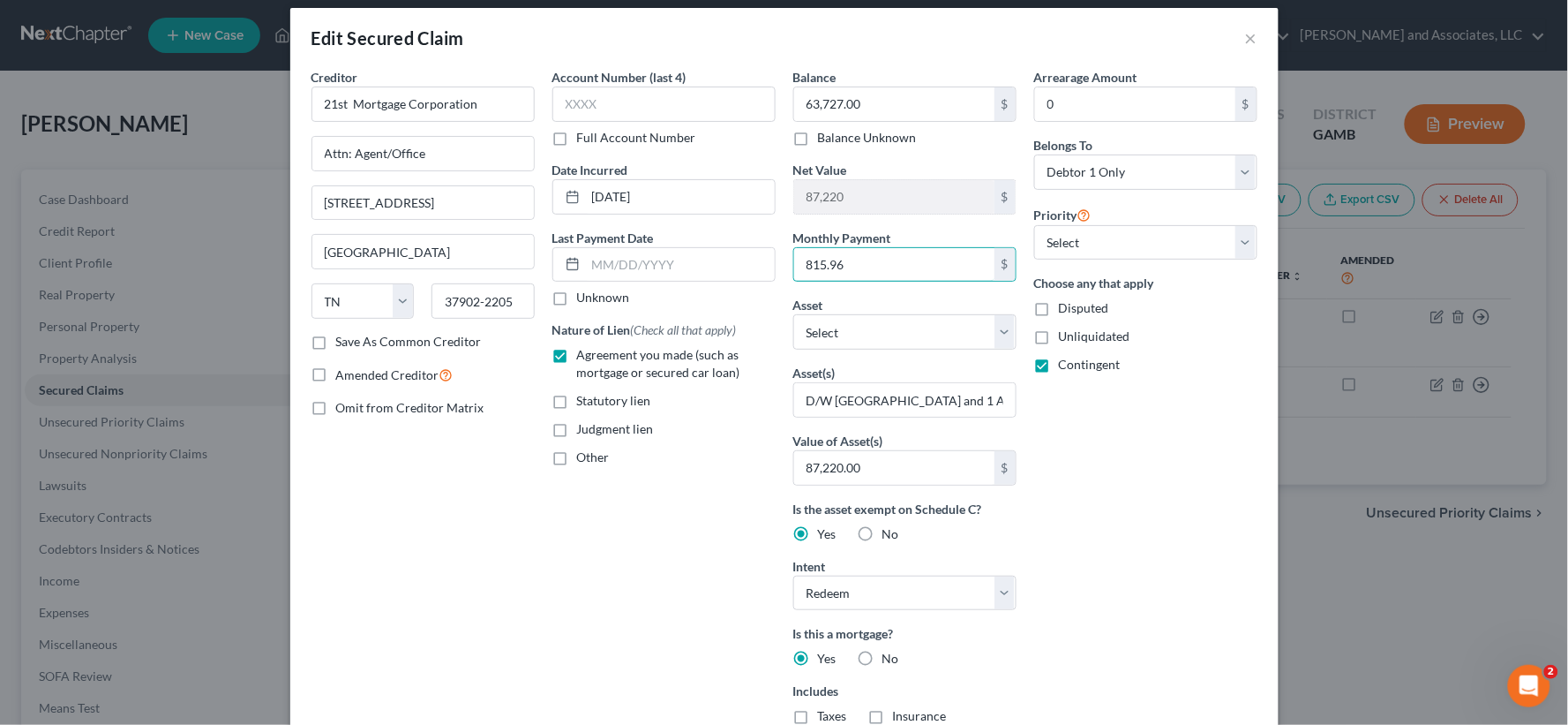
scroll to position [11, 0]
type input "815.96"
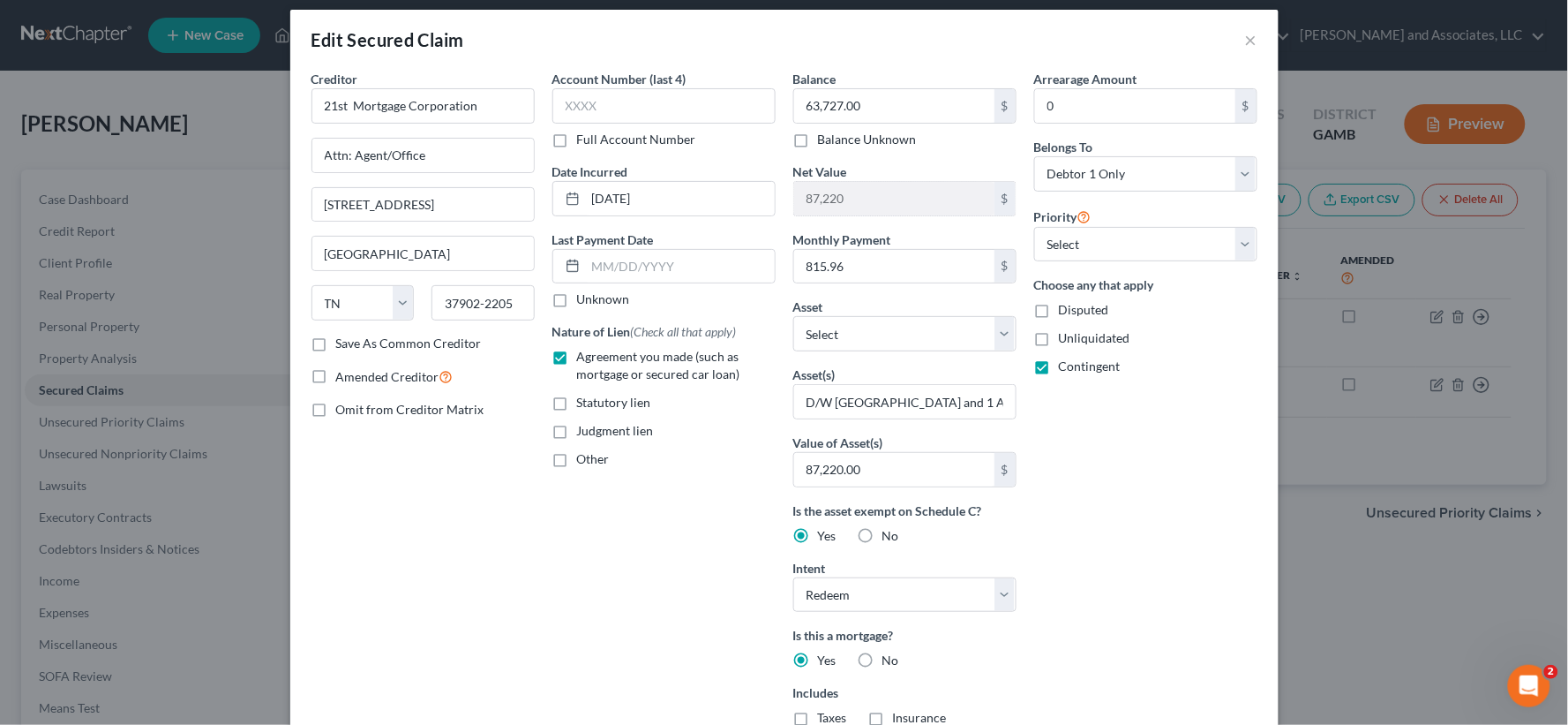
click at [336, 344] on label "Save As Common Creditor" at bounding box center [409, 343] width 146 height 18
click at [343, 344] on input "Save As Common Creditor" at bounding box center [349, 340] width 11 height 11
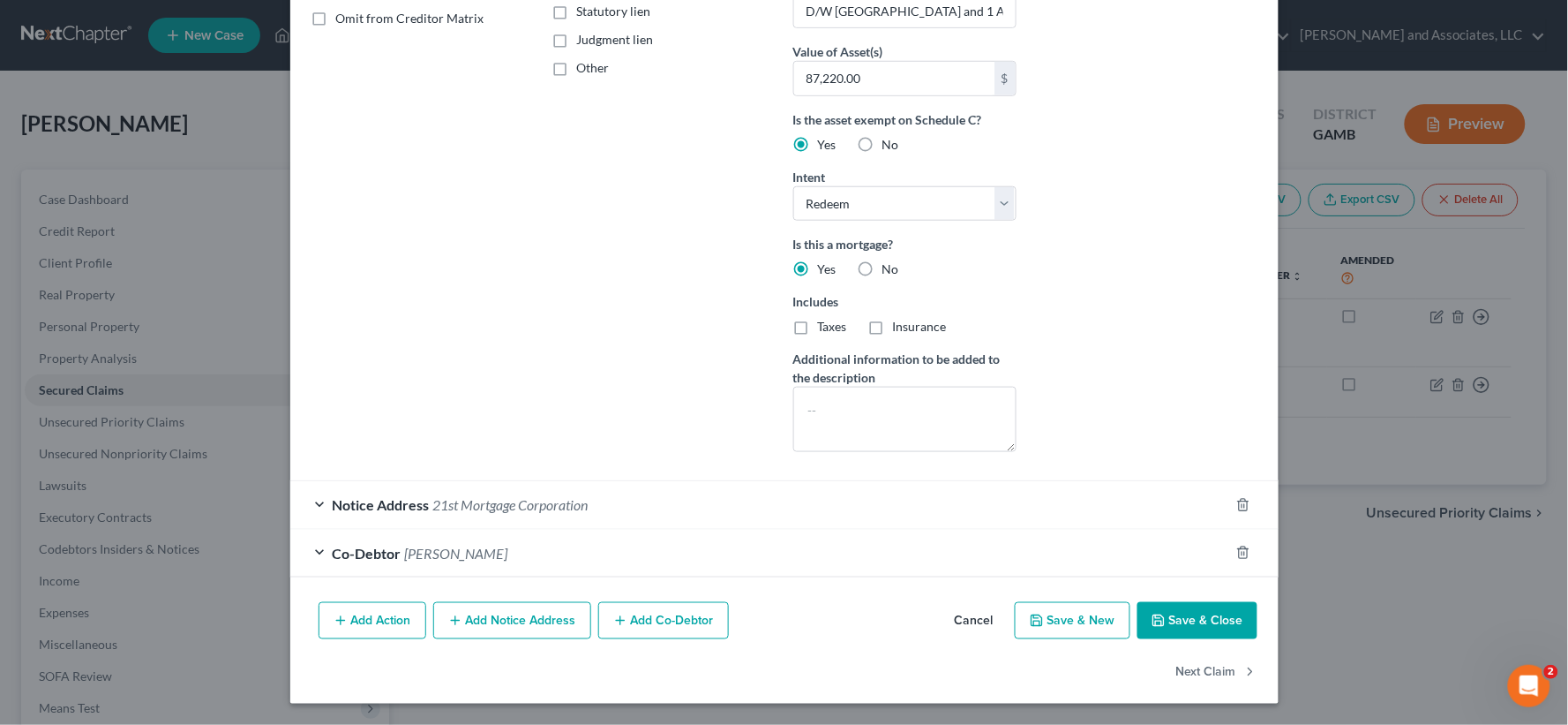
click at [1216, 614] on button "Save & Close" at bounding box center [1197, 620] width 120 height 37
checkbox input "false"
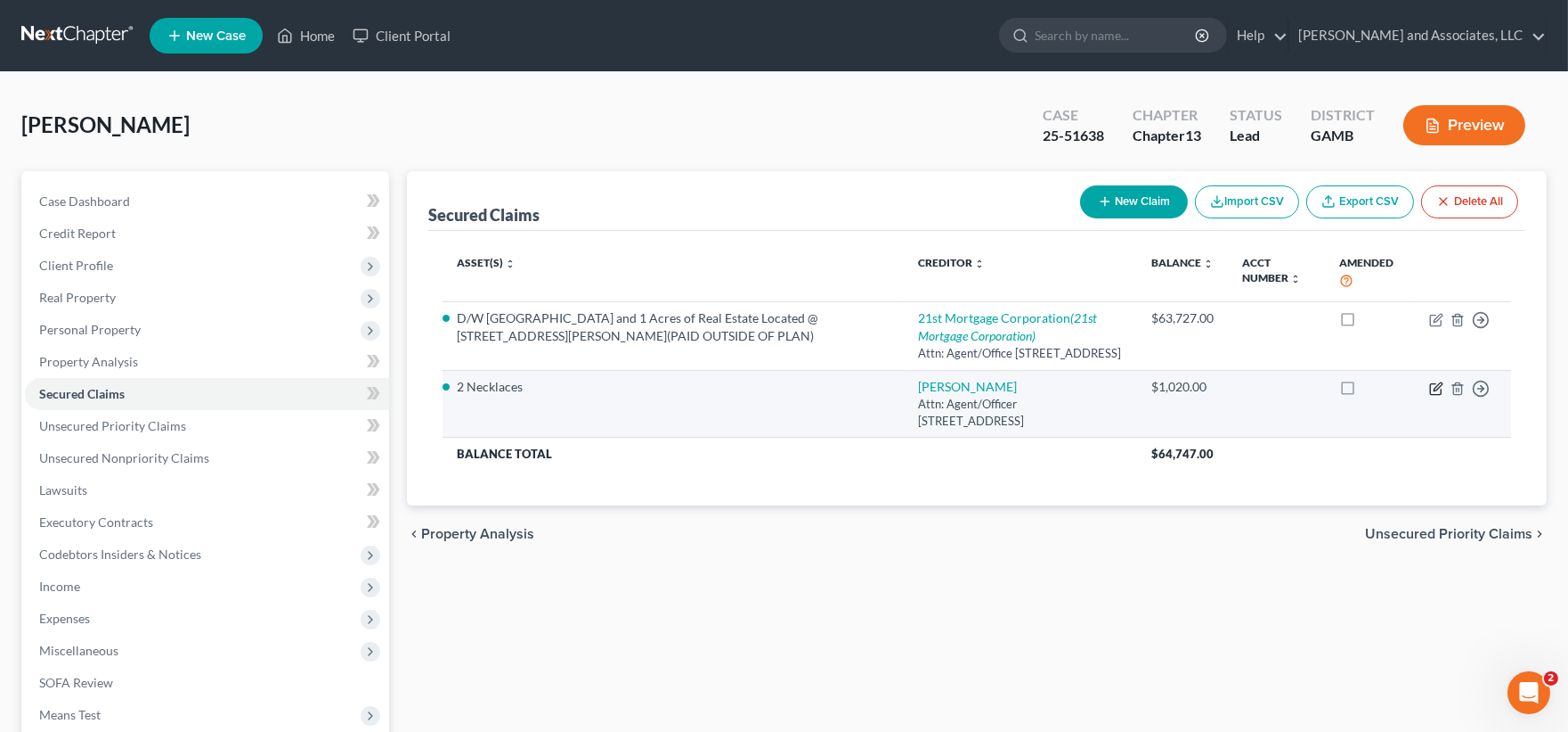
click at [1432, 395] on icon "button" at bounding box center [1436, 388] width 14 height 14
select select "36"
select select "1"
select select "0"
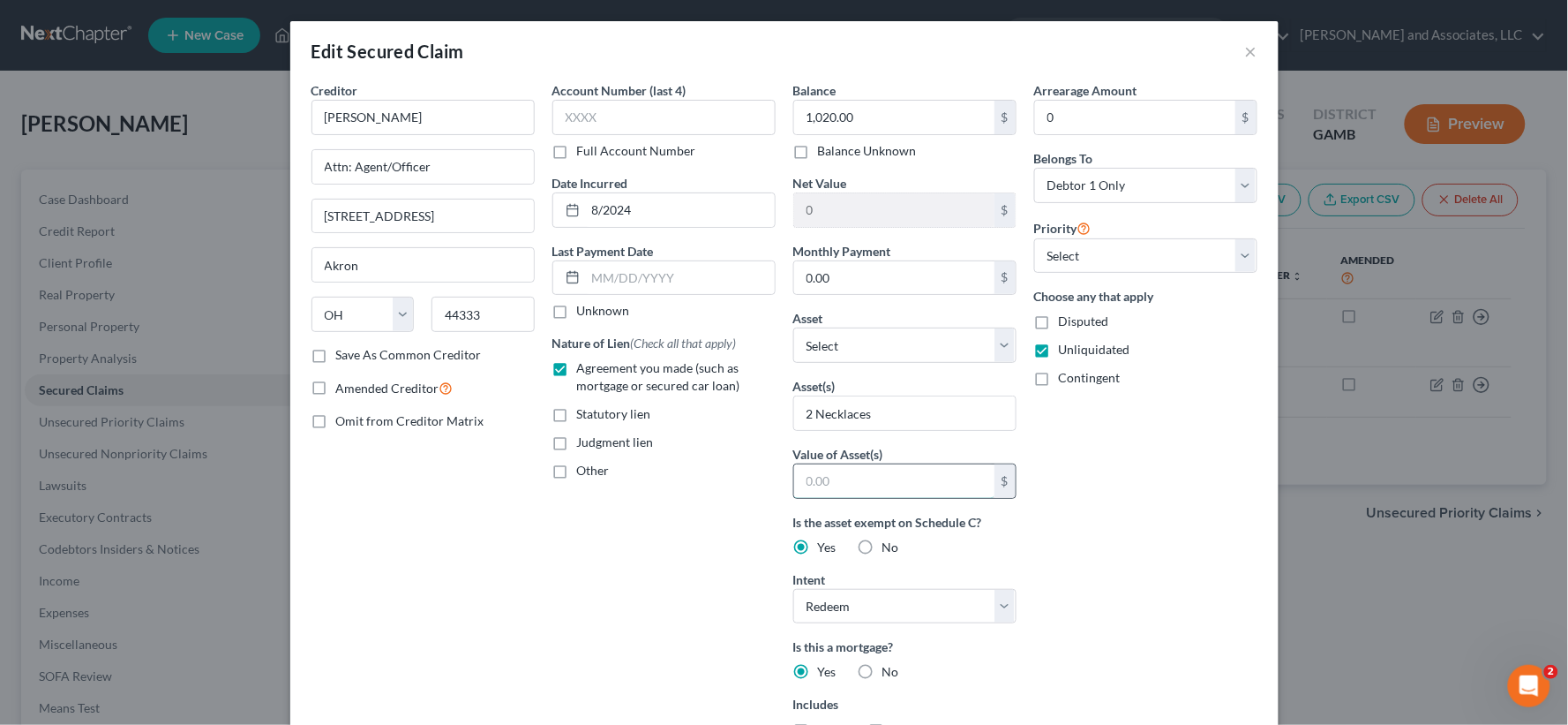
click at [843, 488] on input "text" at bounding box center [895, 480] width 200 height 33
type input "1,020.00"
click at [592, 209] on input "8/2024" at bounding box center [680, 210] width 189 height 33
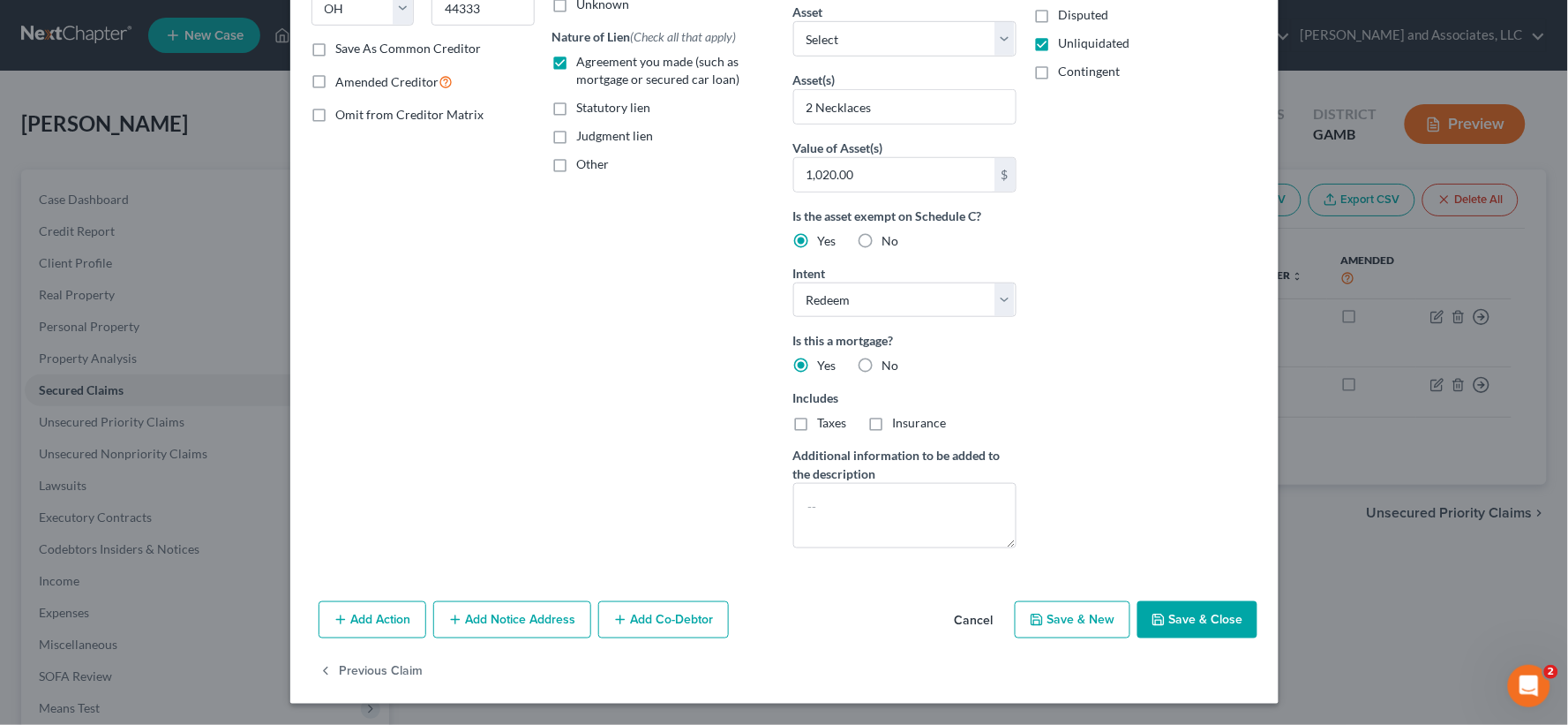
type input "11/2024"
click at [1182, 609] on button "Save & Close" at bounding box center [1197, 619] width 120 height 37
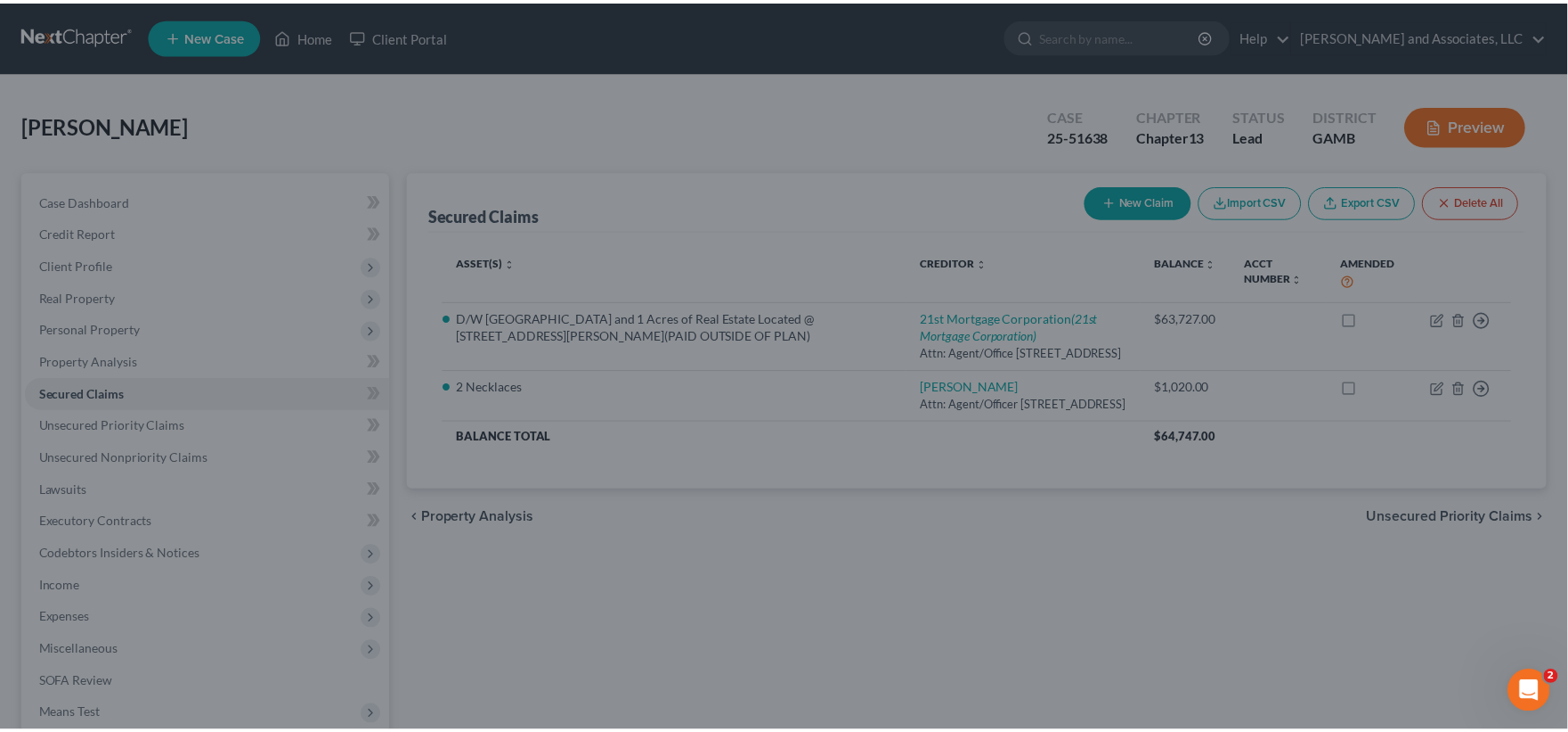
scroll to position [114, 0]
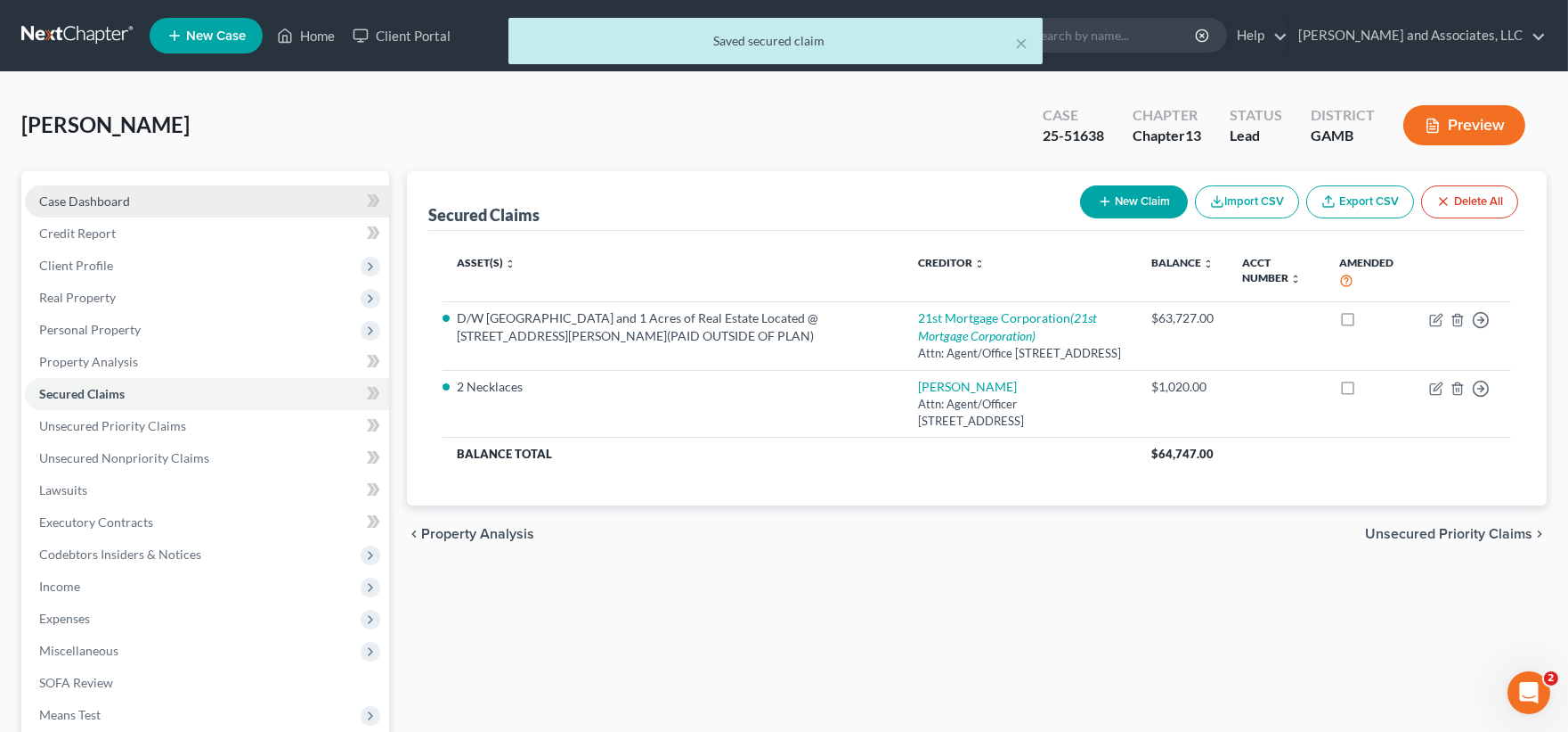
click at [84, 194] on span "Case Dashboard" at bounding box center [85, 201] width 90 height 15
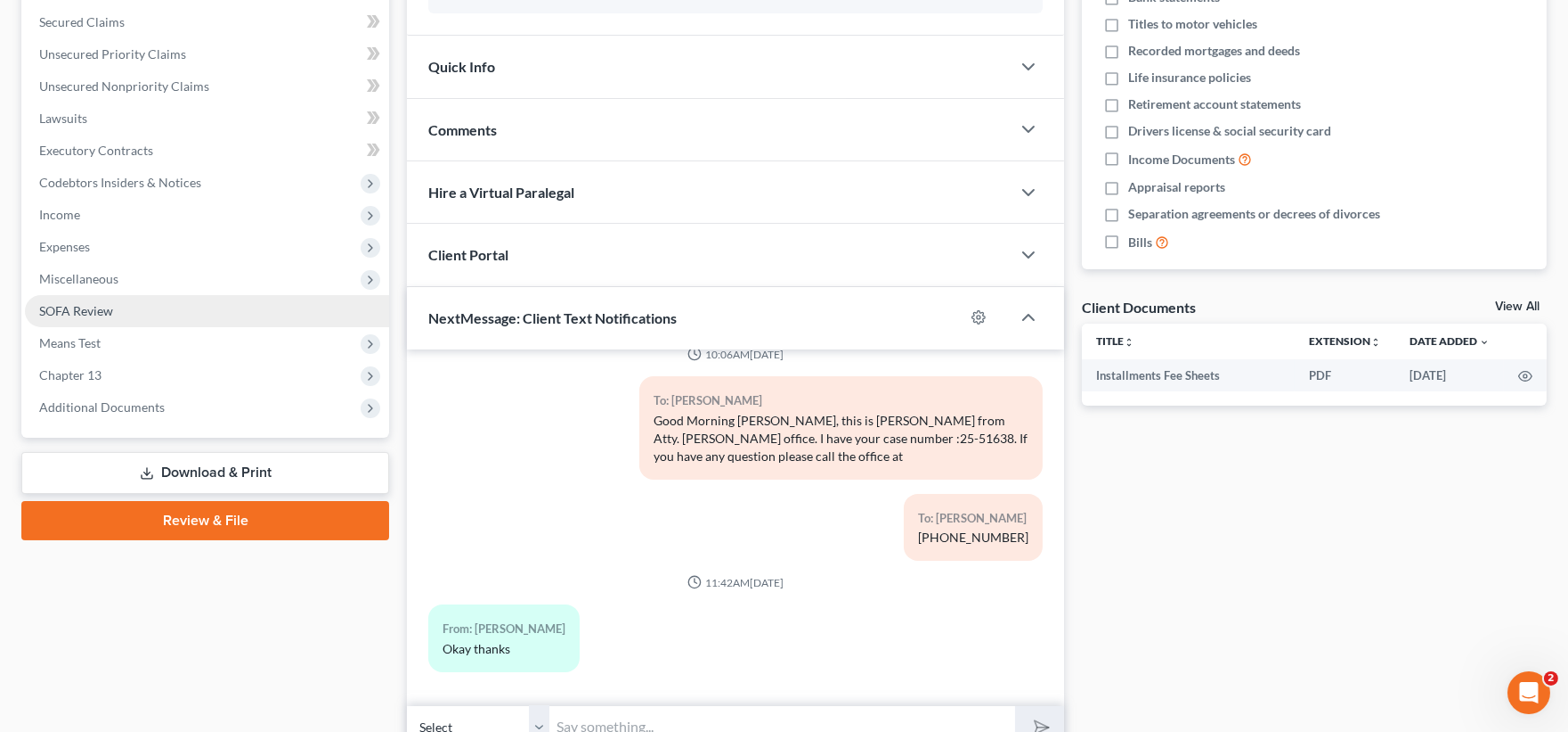
scroll to position [456, 0]
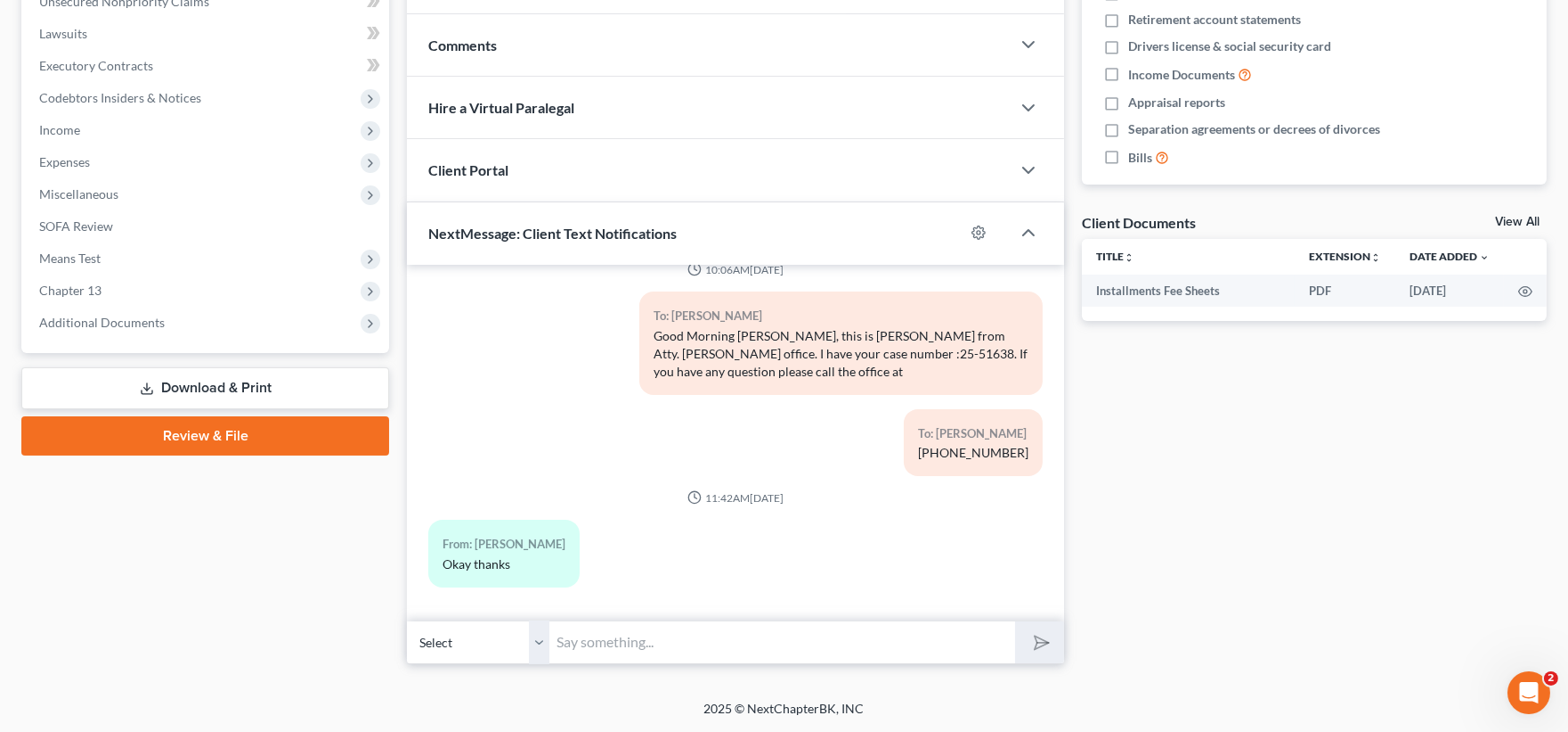
click at [178, 387] on link "Download & Print" at bounding box center [205, 389] width 368 height 42
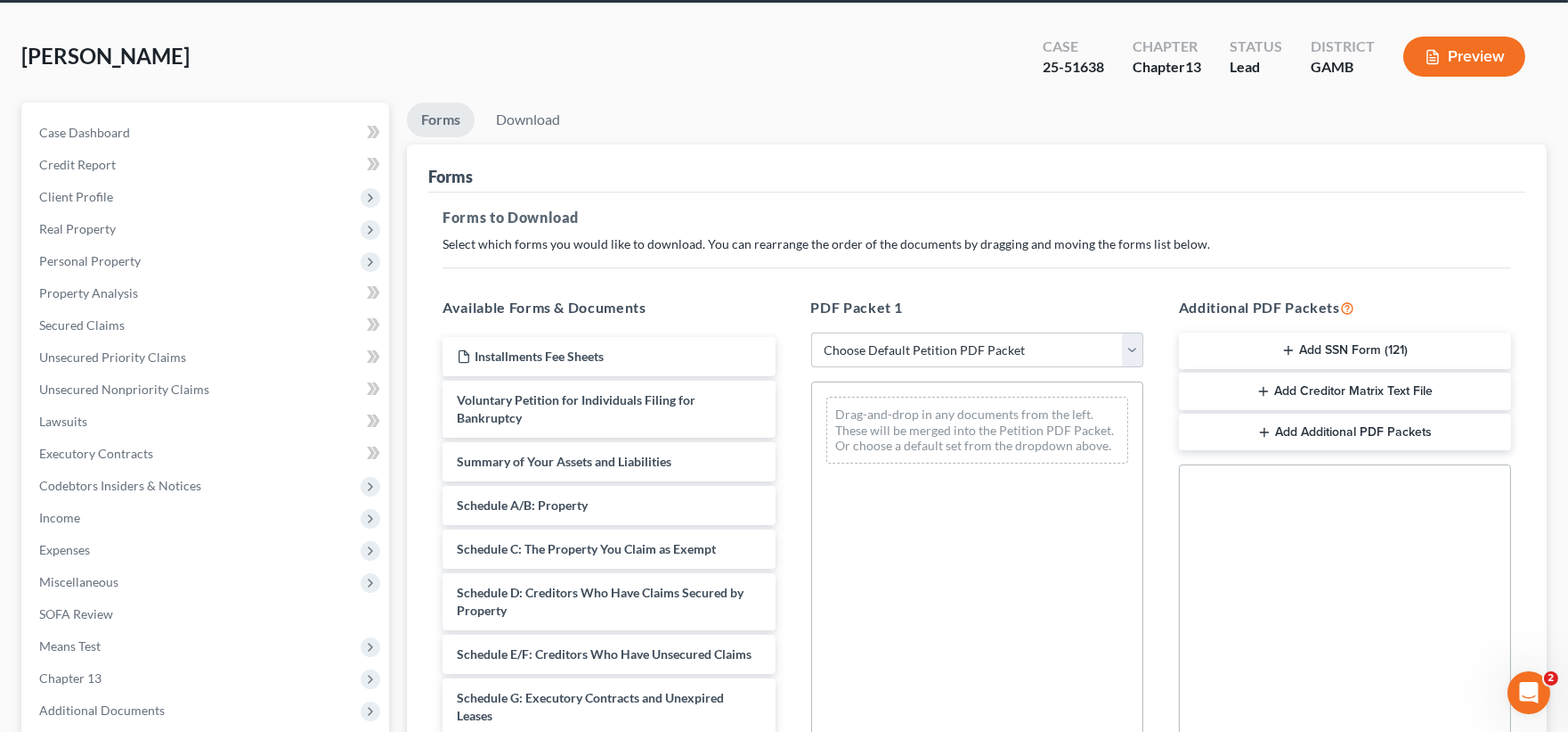
scroll to position [198, 0]
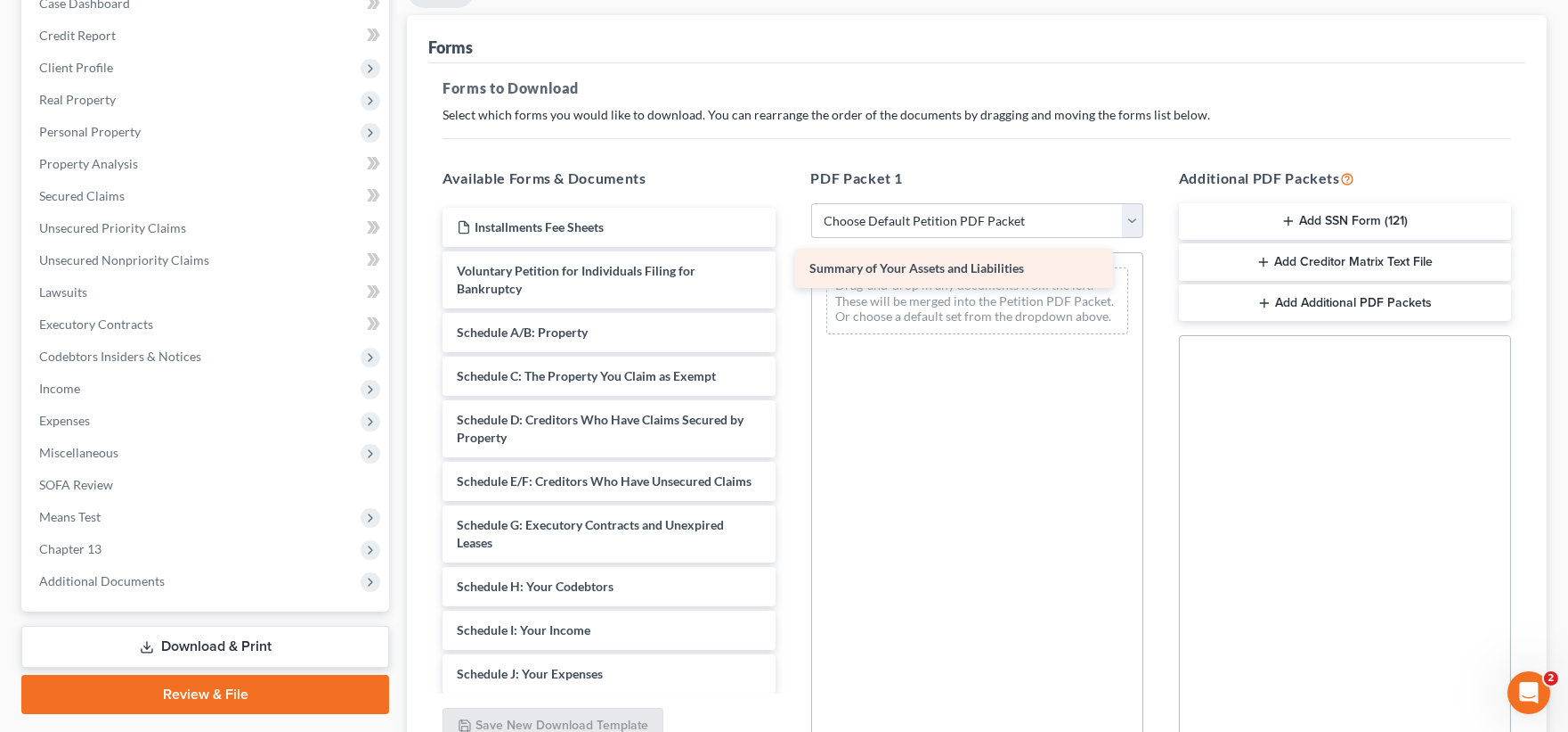
drag, startPoint x: 575, startPoint y: 332, endPoint x: 928, endPoint y: 268, distance: 358.8
click at [789, 268] on div "Summary of Your Assets and Liabilities Installments Fee Sheets Voluntary Petiti…" at bounding box center [609, 630] width 361 height 845
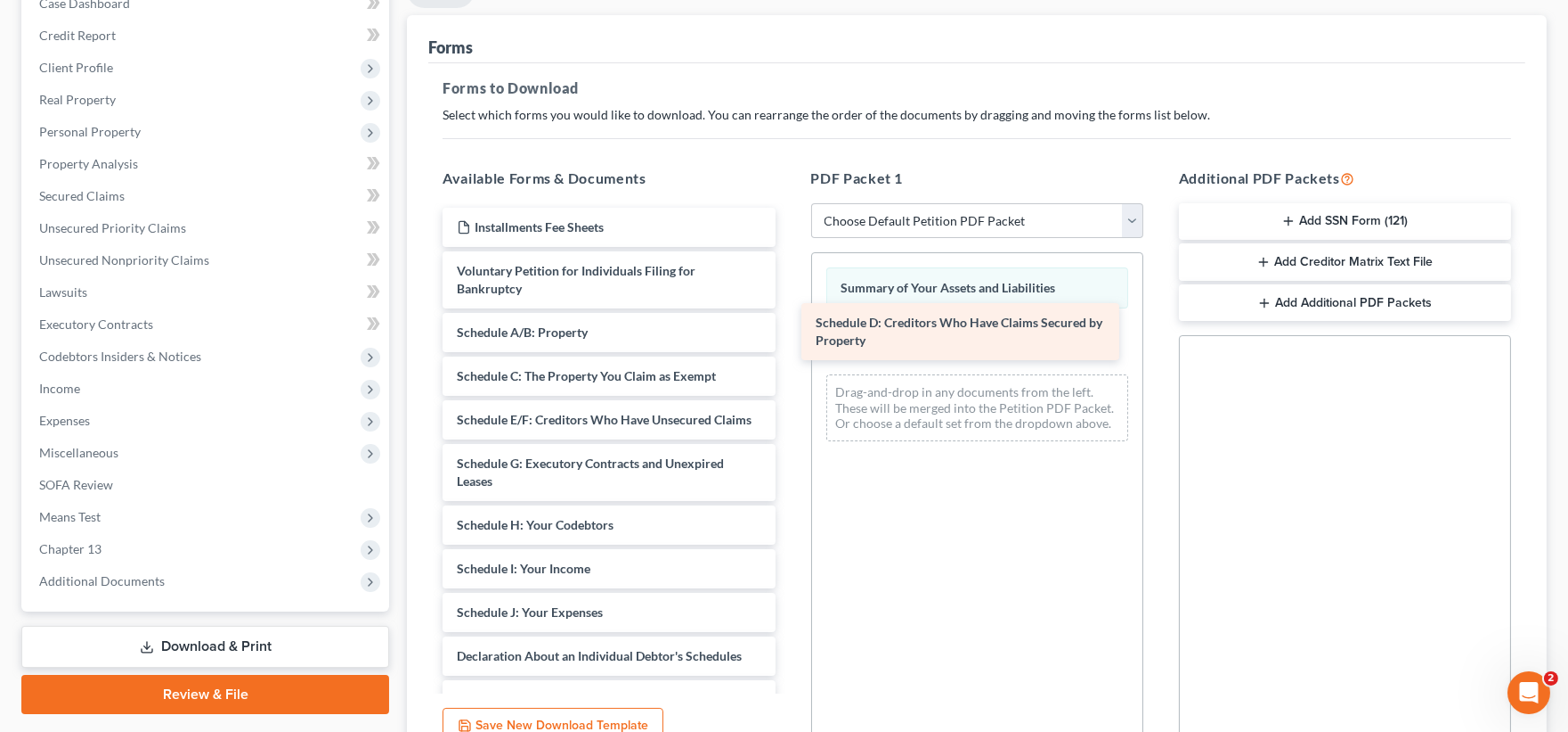
drag, startPoint x: 617, startPoint y: 410, endPoint x: 991, endPoint y: 309, distance: 387.4
click at [789, 309] on div "Schedule D: Creditors Who Have Claims Secured by Property Installments Fee Shee…" at bounding box center [609, 599] width 361 height 783
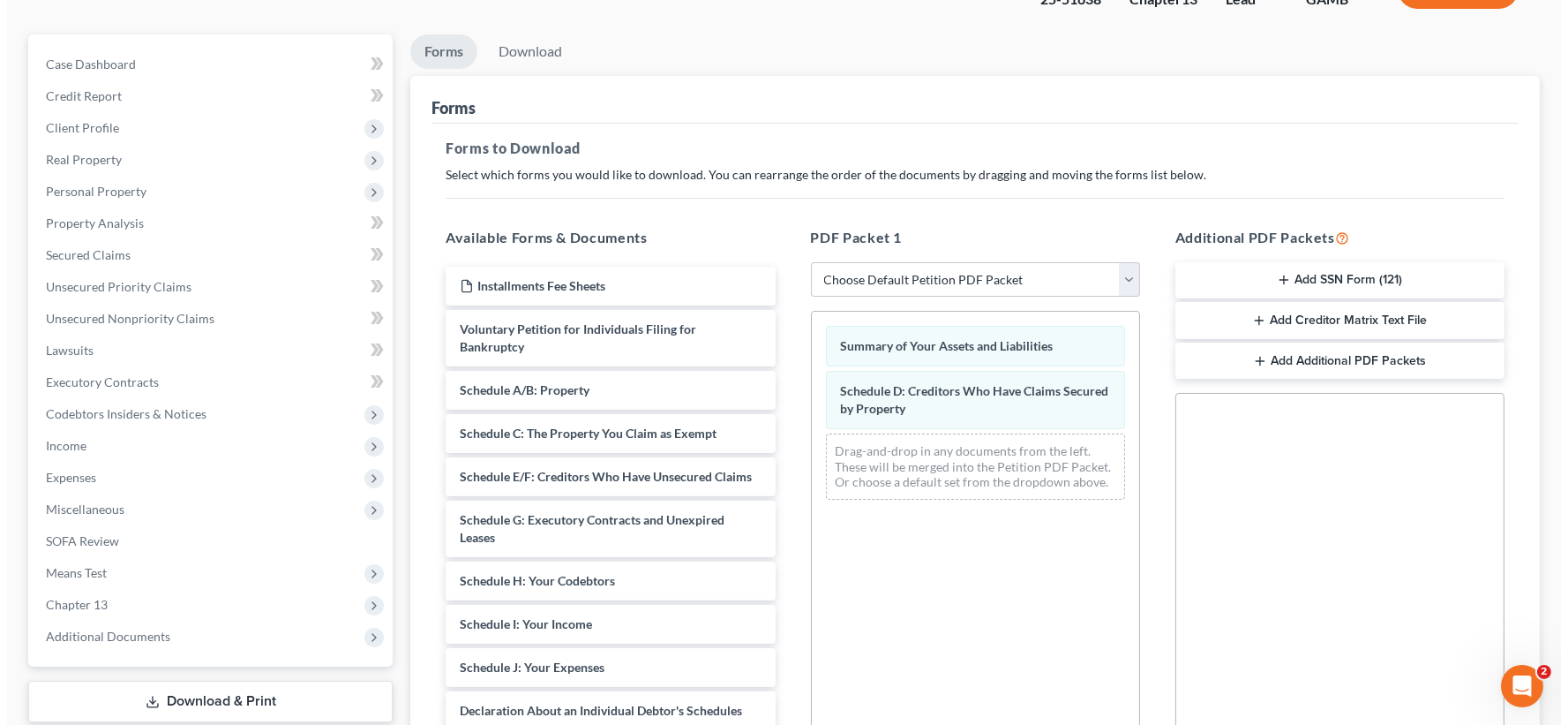
scroll to position [0, 0]
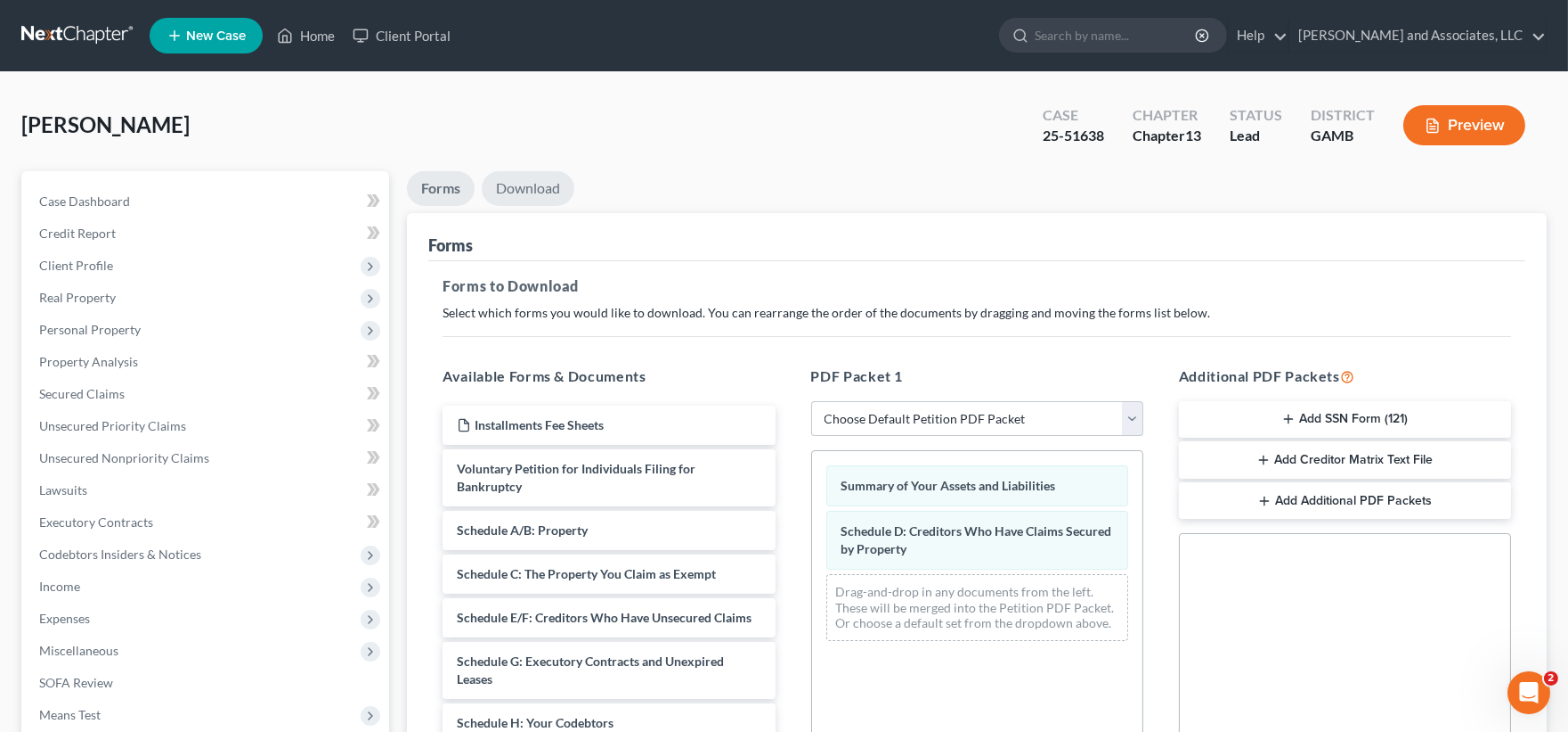
click at [544, 188] on link "Download" at bounding box center [528, 189] width 92 height 35
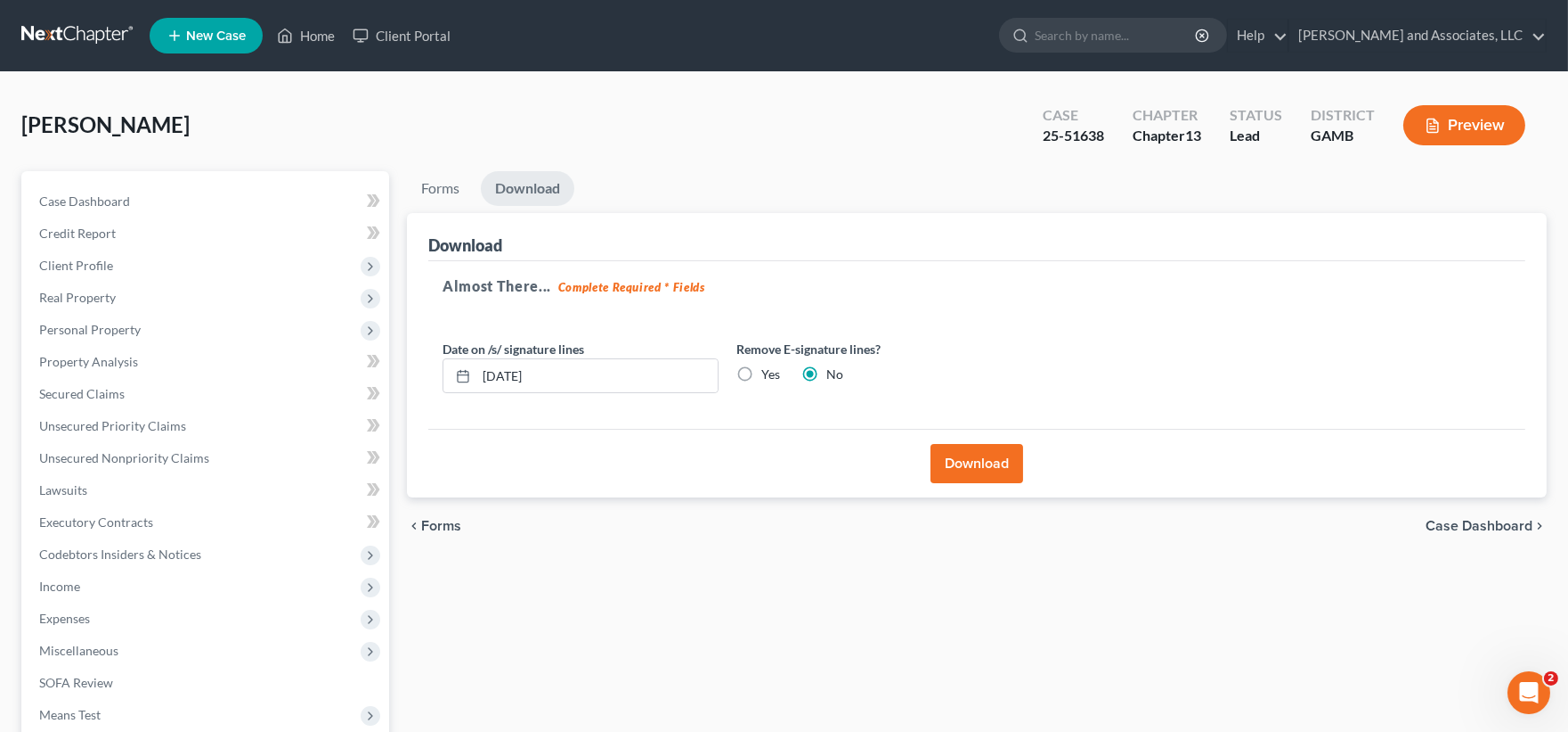
click at [975, 467] on button "Download" at bounding box center [977, 463] width 92 height 39
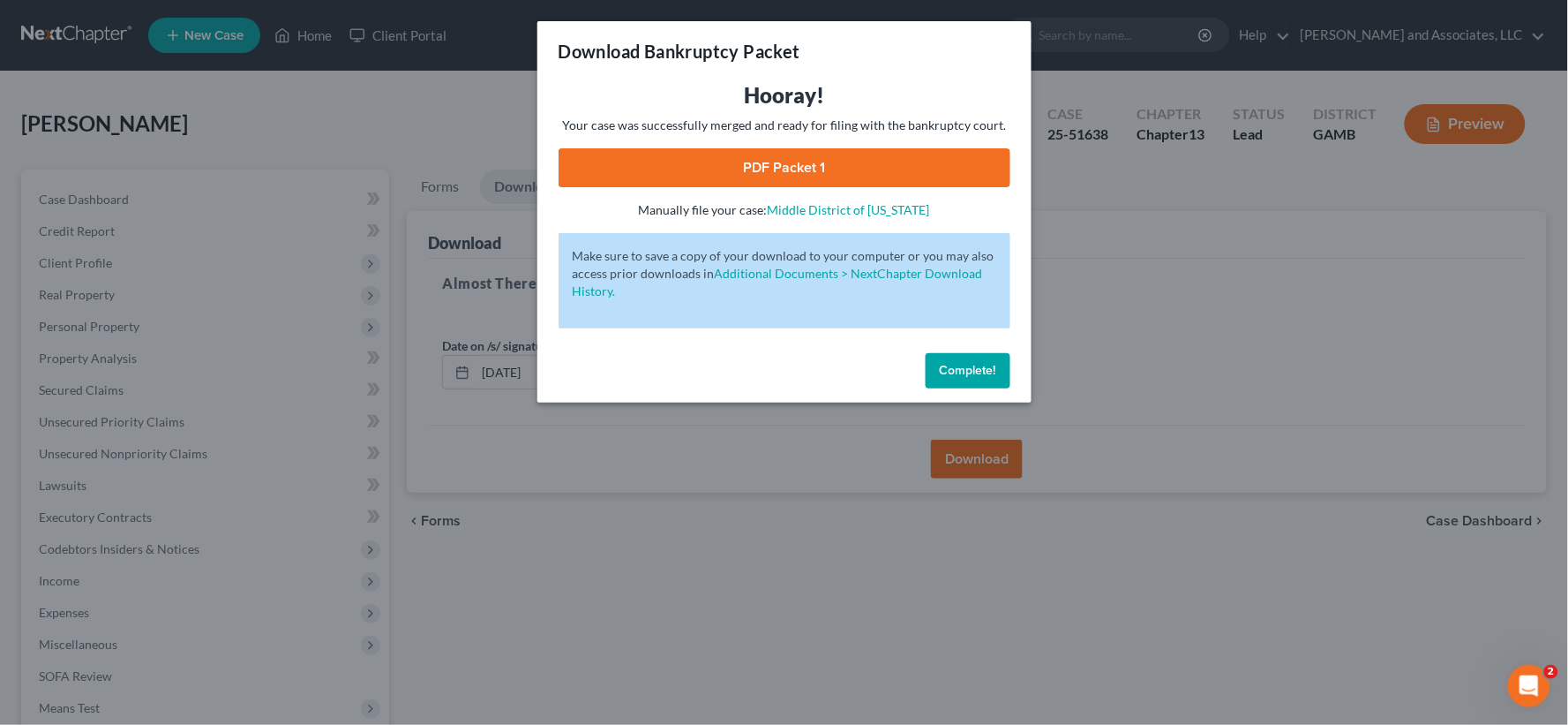
click at [880, 165] on link "PDF Packet 1" at bounding box center [784, 168] width 452 height 39
